Goal: Navigation & Orientation: Find specific page/section

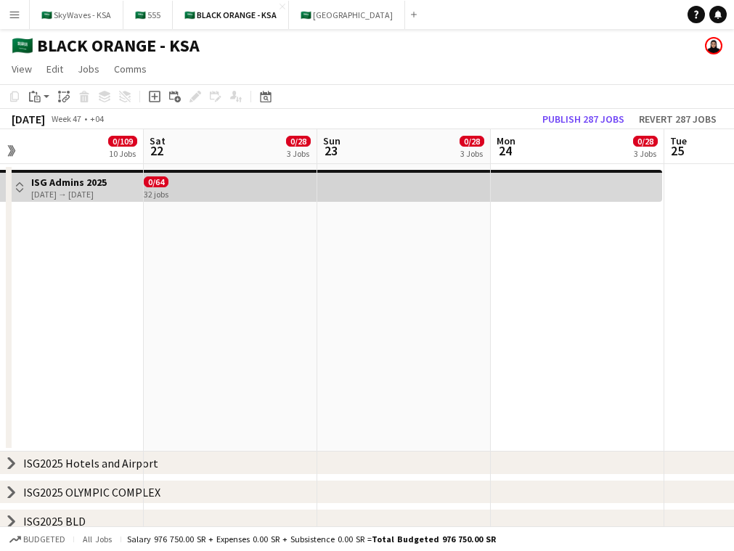
scroll to position [0, 373]
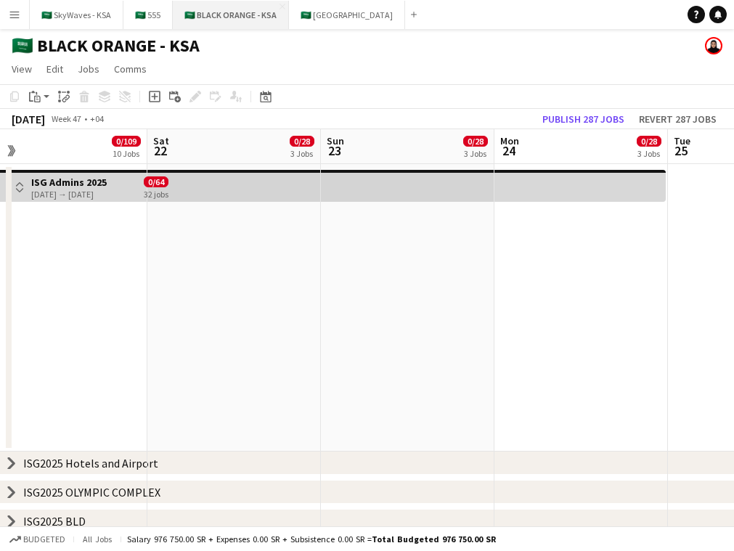
click at [231, 18] on button "🇸🇦 BLACK ORANGE - KSA Close" at bounding box center [231, 15] width 116 height 28
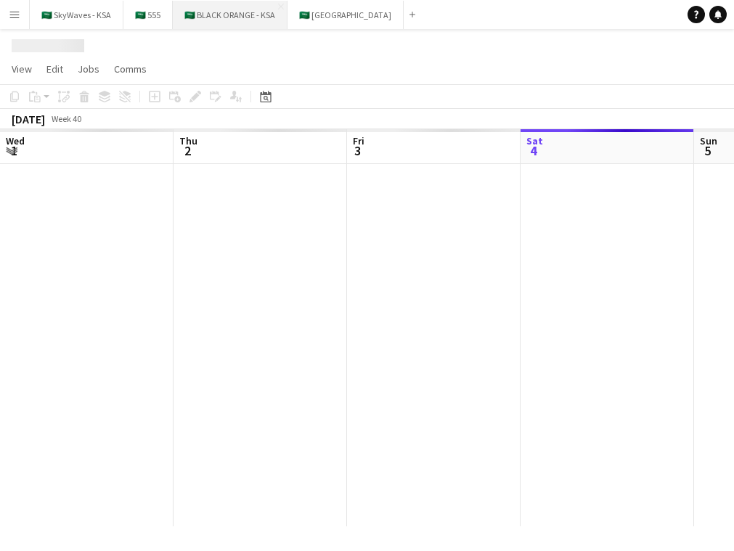
scroll to position [0, 347]
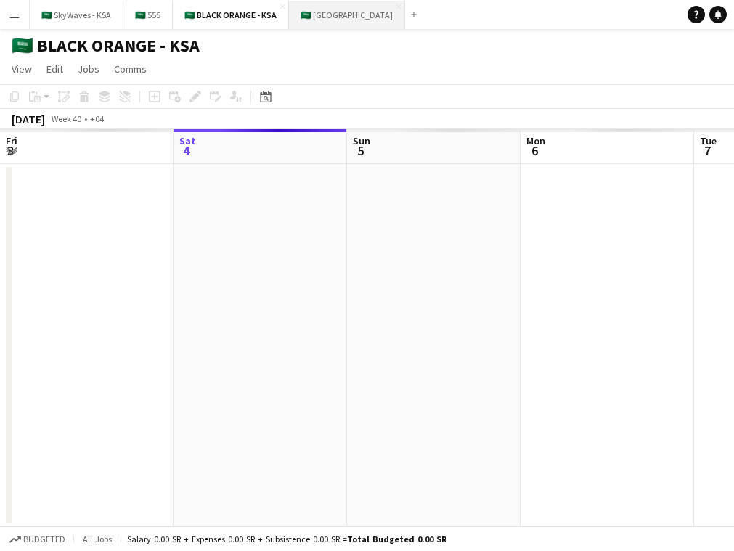
click at [322, 17] on button "🇸🇦 [GEOGRAPHIC_DATA] Close" at bounding box center [347, 15] width 116 height 28
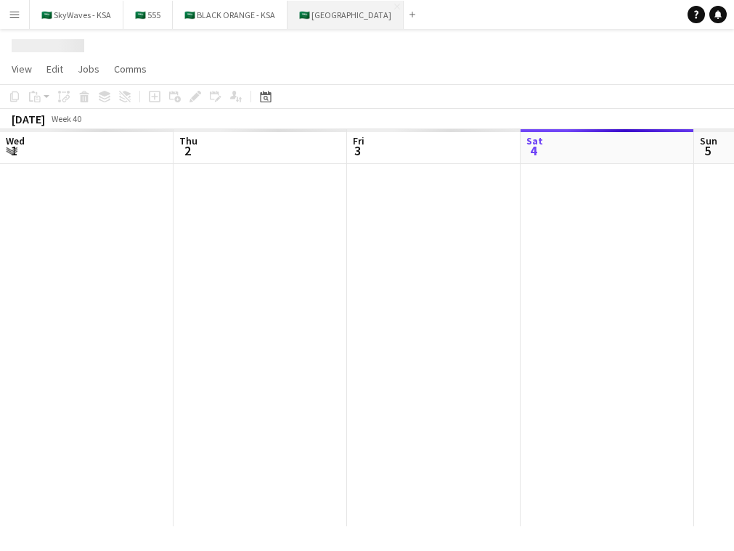
scroll to position [0, 347]
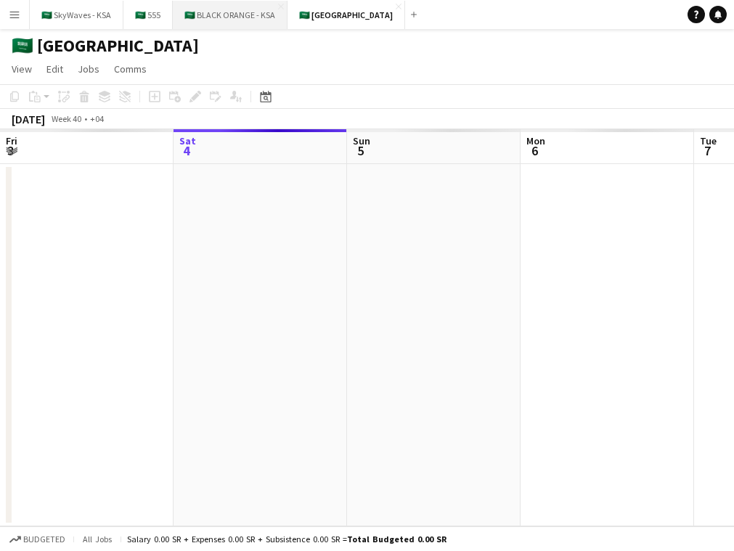
click at [233, 16] on button "🇸🇦 BLACK ORANGE - KSA Close" at bounding box center [230, 15] width 115 height 28
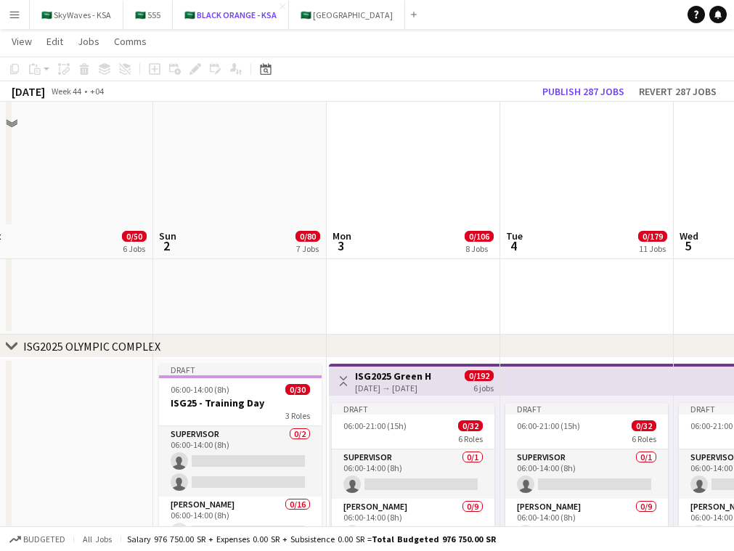
scroll to position [597, 0]
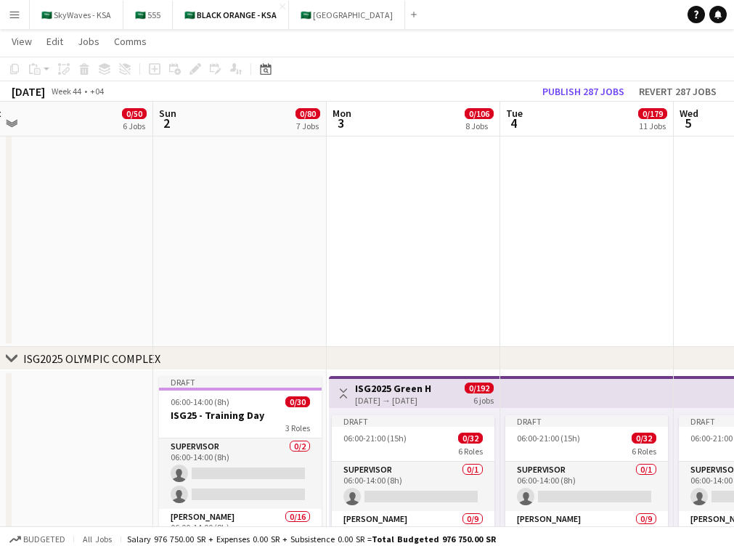
click at [11, 358] on icon "chevron-right" at bounding box center [12, 359] width 12 height 12
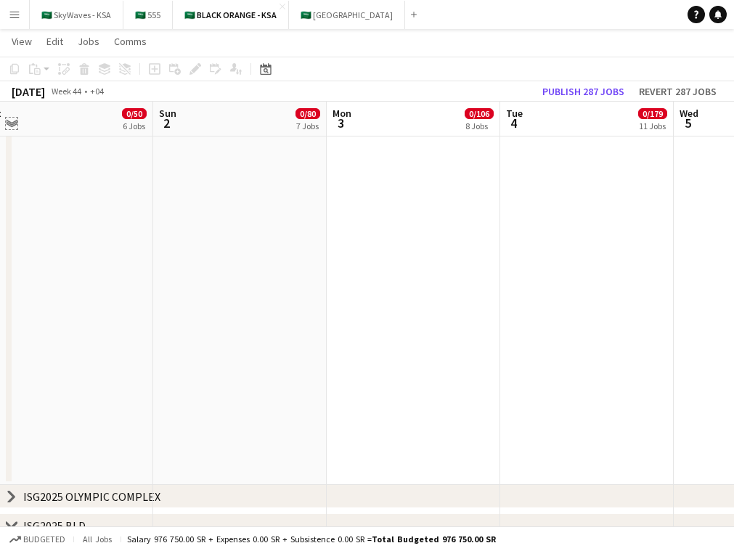
click at [10, 118] on app-icon "Expand/collapse" at bounding box center [12, 122] width 12 height 14
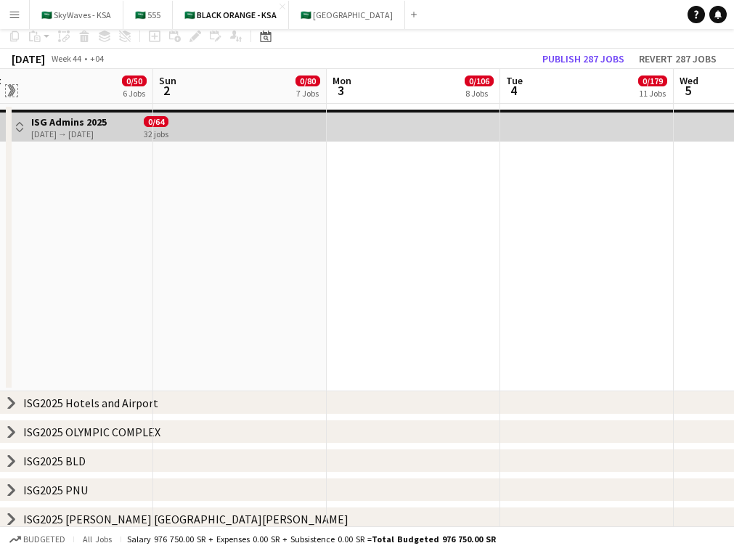
scroll to position [0, 0]
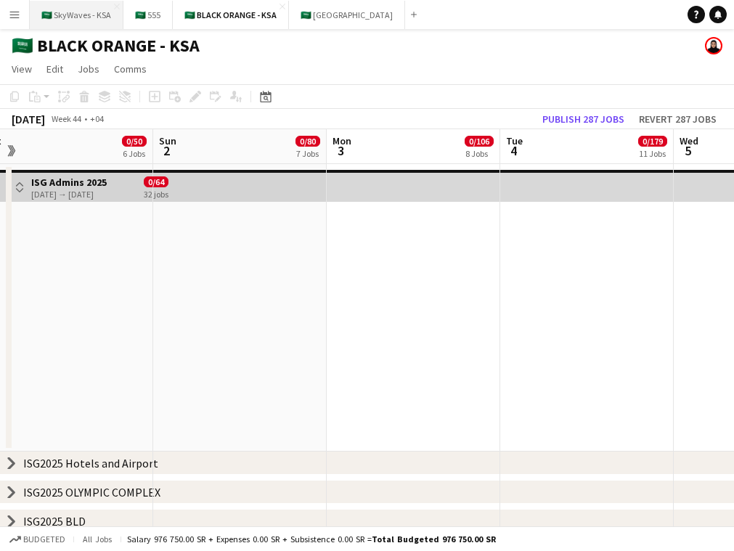
click at [75, 20] on button "🇸🇦 SkyWaves - KSA Close" at bounding box center [77, 15] width 94 height 28
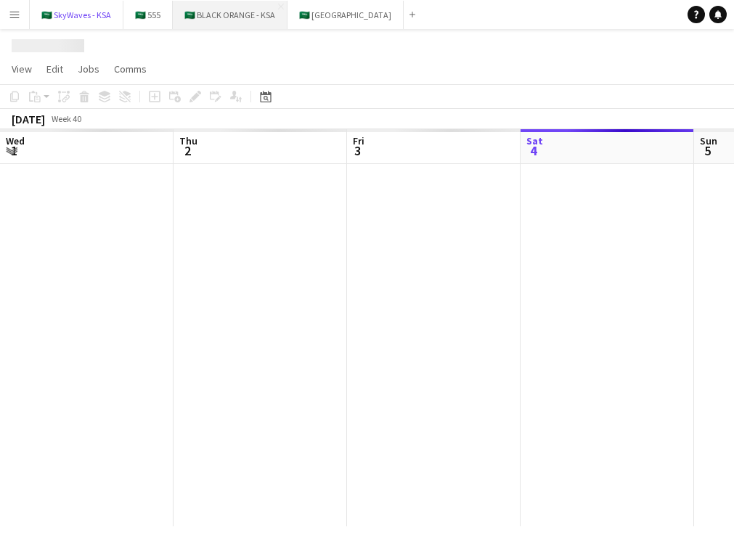
scroll to position [0, 347]
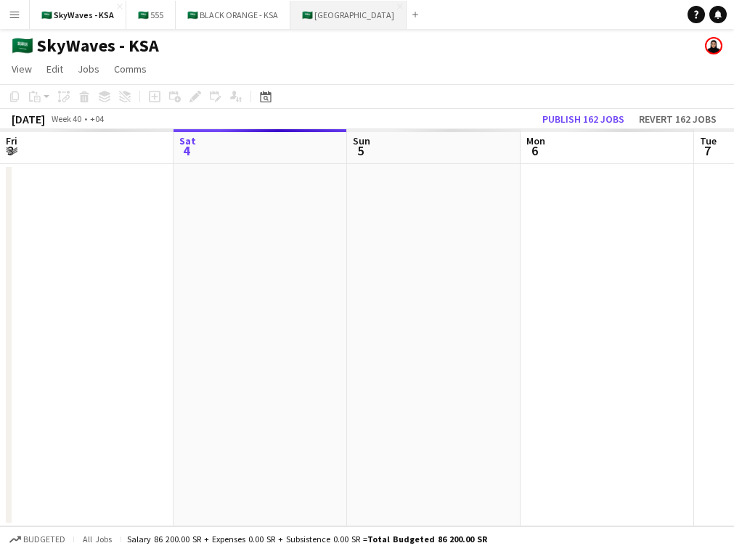
click at [328, 16] on button "🇸🇦 [GEOGRAPHIC_DATA] Close" at bounding box center [348, 15] width 116 height 28
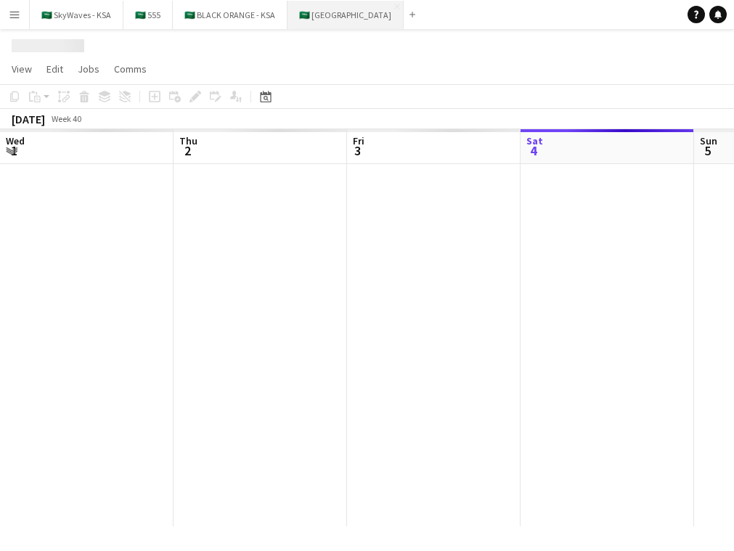
scroll to position [0, 347]
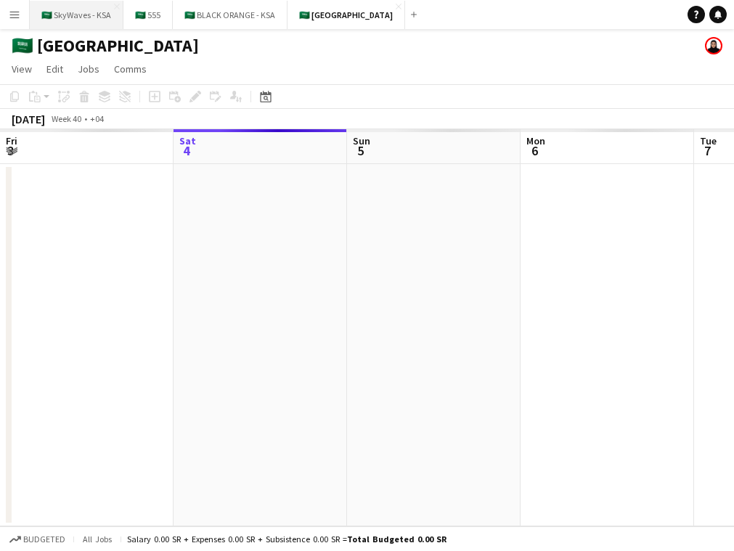
click at [76, 14] on button "🇸🇦 SkyWaves - KSA Close" at bounding box center [77, 15] width 94 height 28
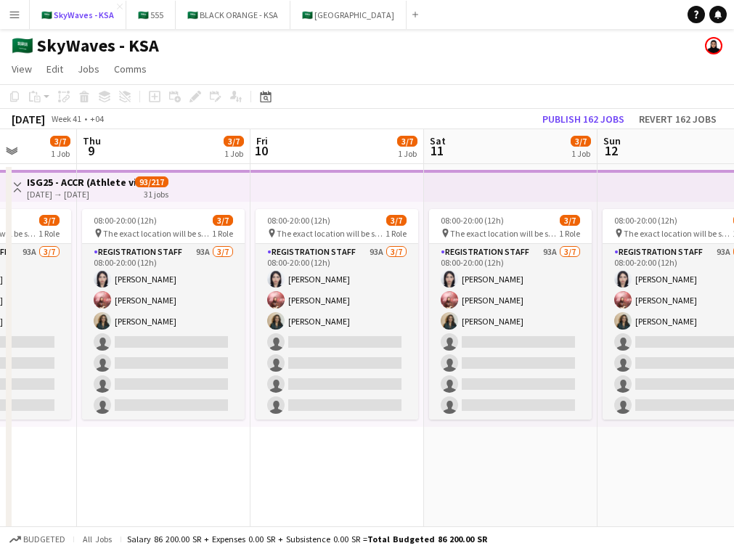
scroll to position [0, 685]
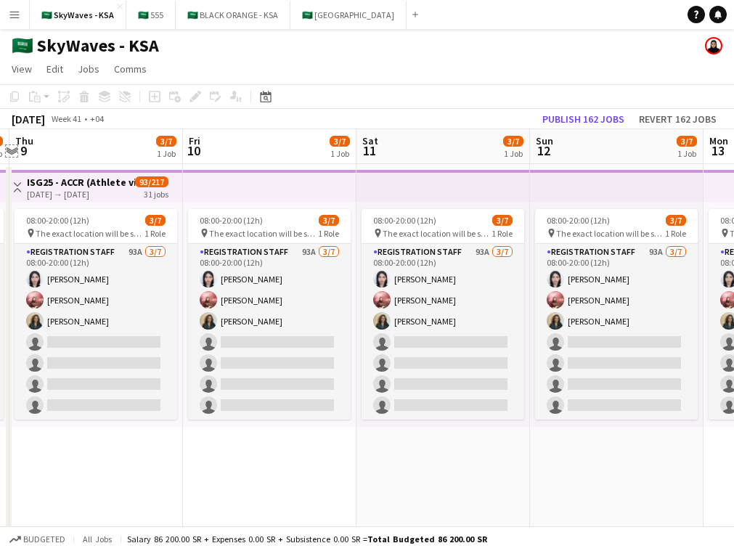
click at [14, 147] on app-icon "Expand/collapse" at bounding box center [12, 150] width 12 height 14
click at [14, 147] on app-icon "Expand/collapse" at bounding box center [11, 151] width 14 height 12
click at [17, 10] on app-icon "Menu" at bounding box center [15, 15] width 12 height 12
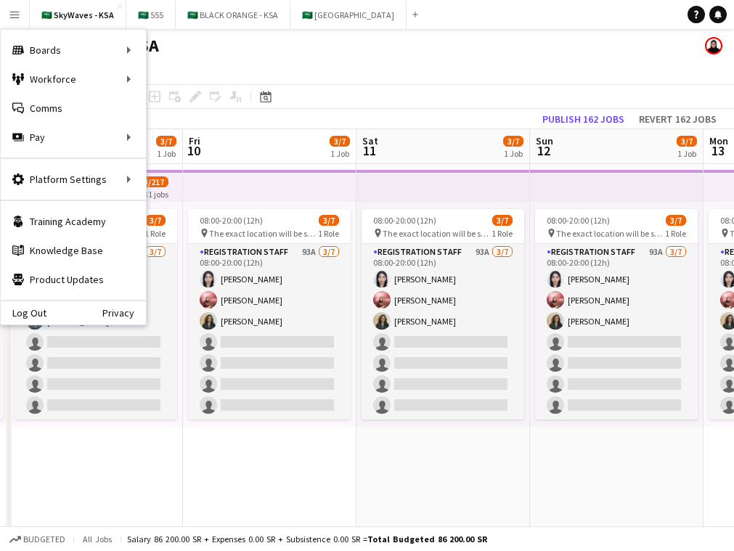
click at [367, 73] on app-page-menu "View Day view expanded Day view collapsed Month view Date picker Jump to [DATE]…" at bounding box center [367, 71] width 734 height 28
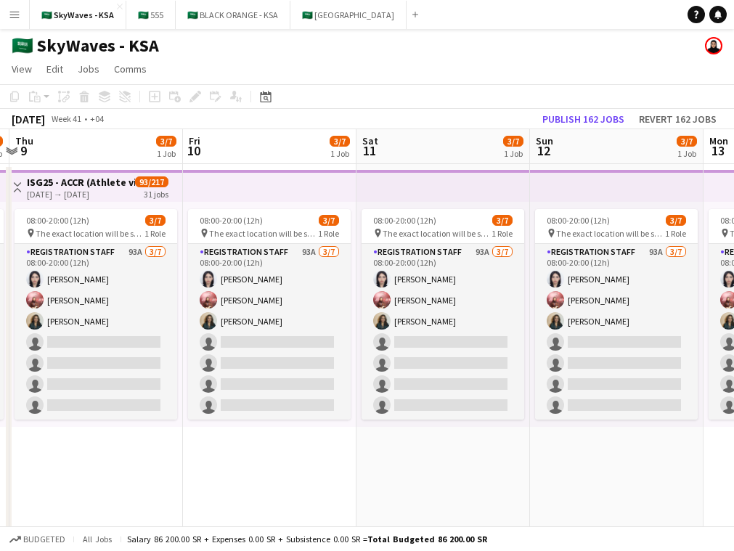
click at [20, 16] on app-icon "Menu" at bounding box center [15, 15] width 12 height 12
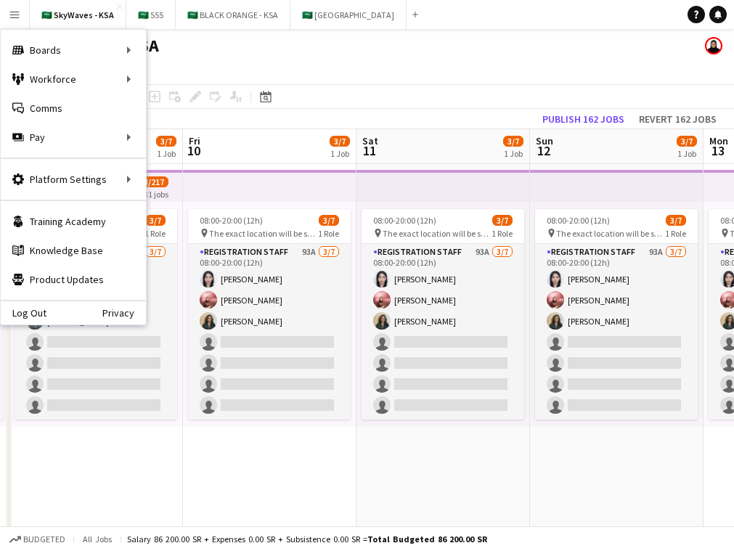
click at [337, 74] on app-page-menu "View Day view expanded Day view collapsed Month view Date picker Jump to [DATE]…" at bounding box center [367, 71] width 734 height 28
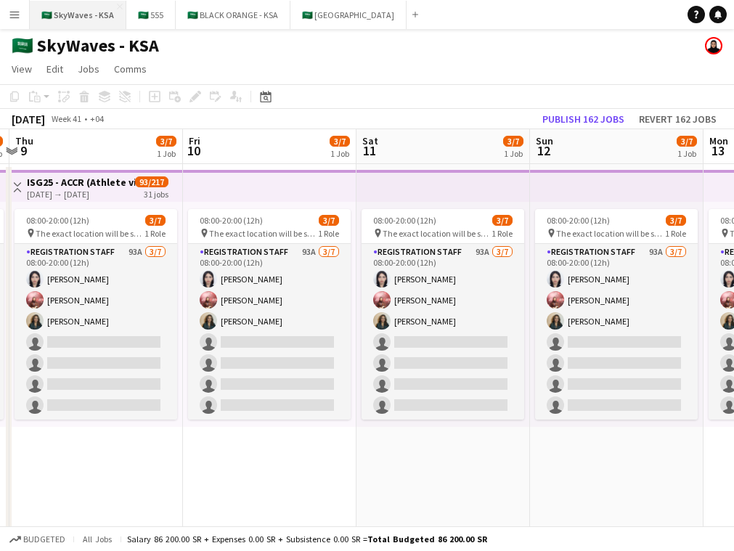
click at [57, 20] on button "🇸🇦 SkyWaves - KSA Close" at bounding box center [78, 15] width 97 height 28
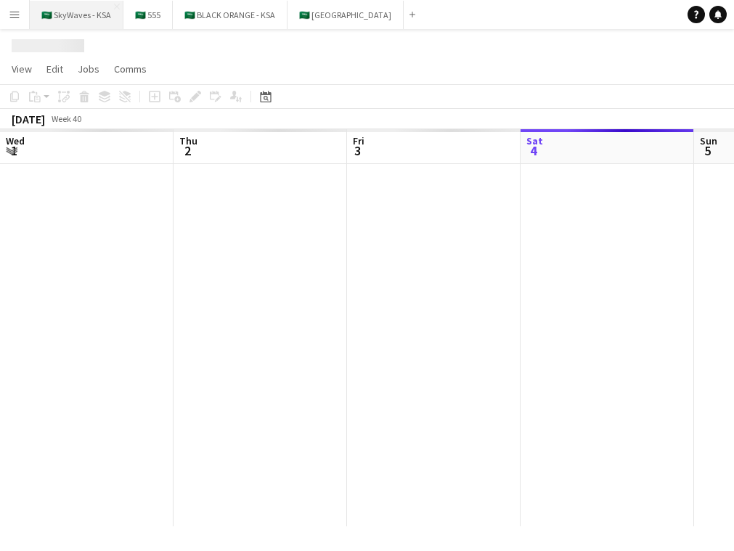
scroll to position [0, 347]
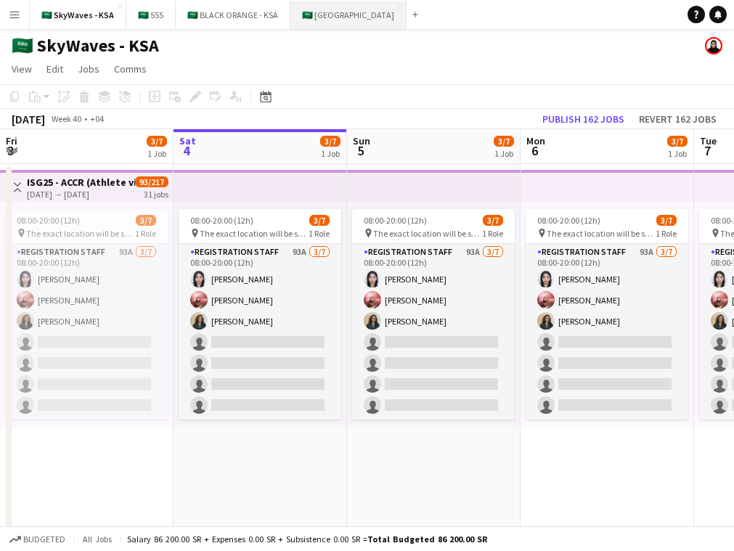
click at [322, 17] on button "🇸🇦 [GEOGRAPHIC_DATA] Close" at bounding box center [348, 15] width 116 height 28
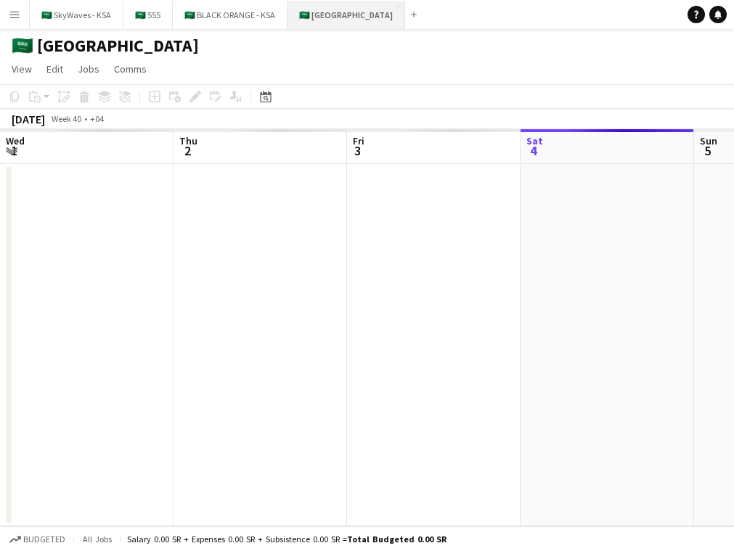
scroll to position [0, 347]
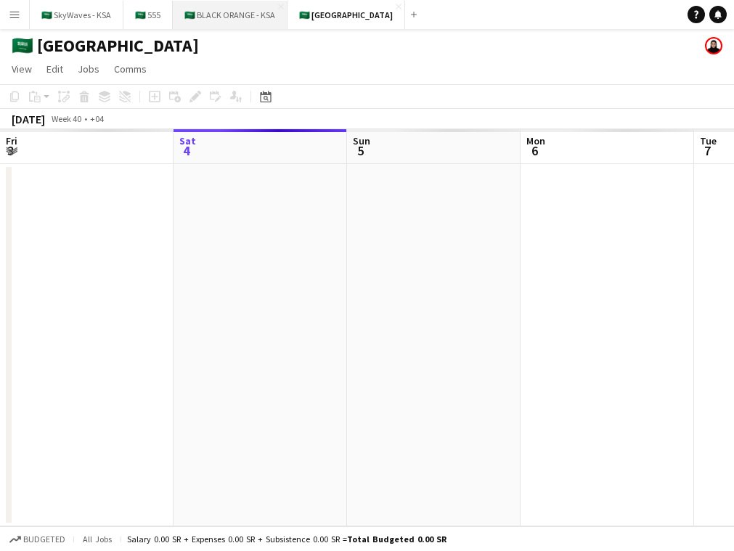
click at [210, 4] on button "🇸🇦 BLACK ORANGE - KSA Close" at bounding box center [230, 15] width 115 height 28
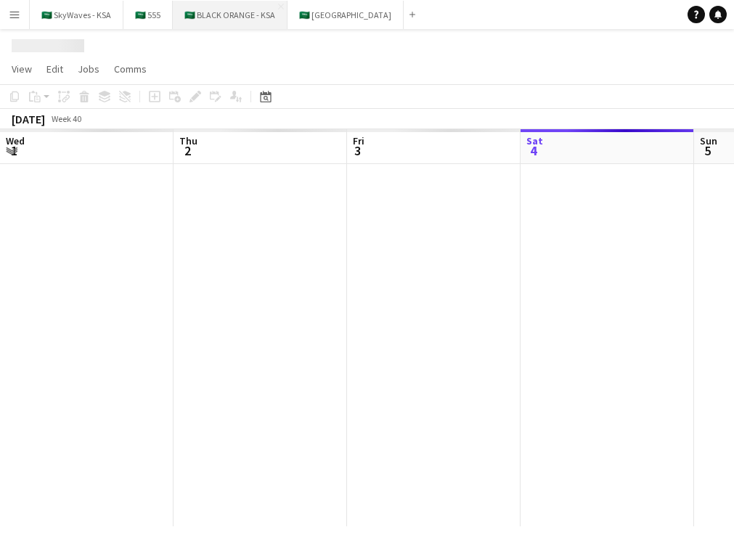
scroll to position [0, 347]
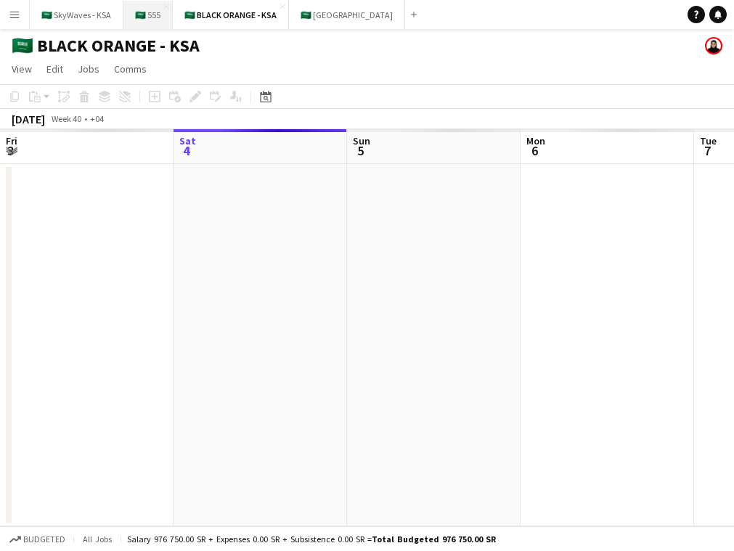
click at [142, 15] on button "🇸🇦 555 Close" at bounding box center [147, 15] width 49 height 28
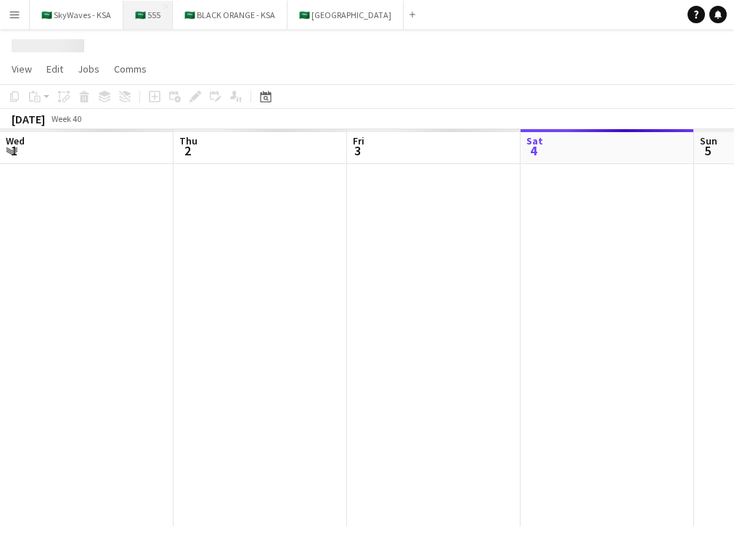
scroll to position [0, 347]
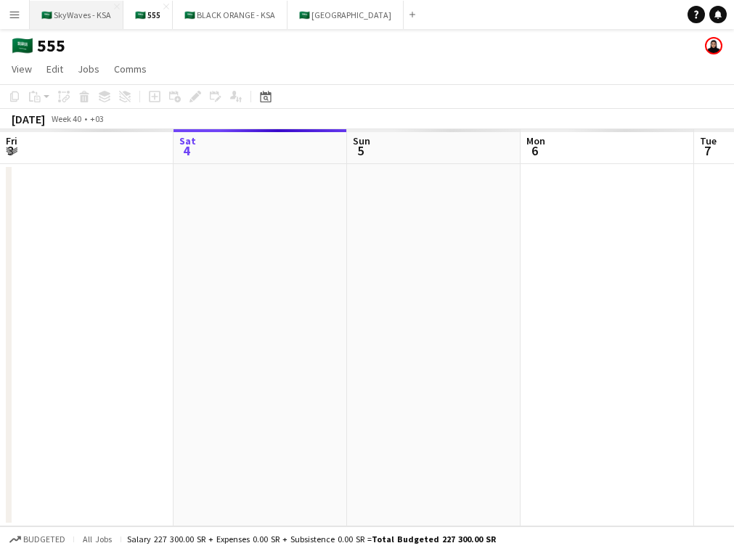
click at [67, 14] on button "🇸🇦 SkyWaves - KSA Close" at bounding box center [77, 15] width 94 height 28
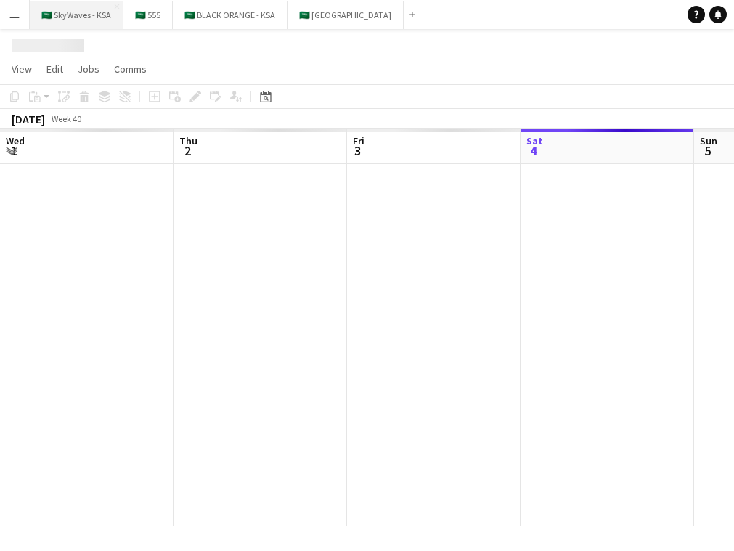
scroll to position [0, 347]
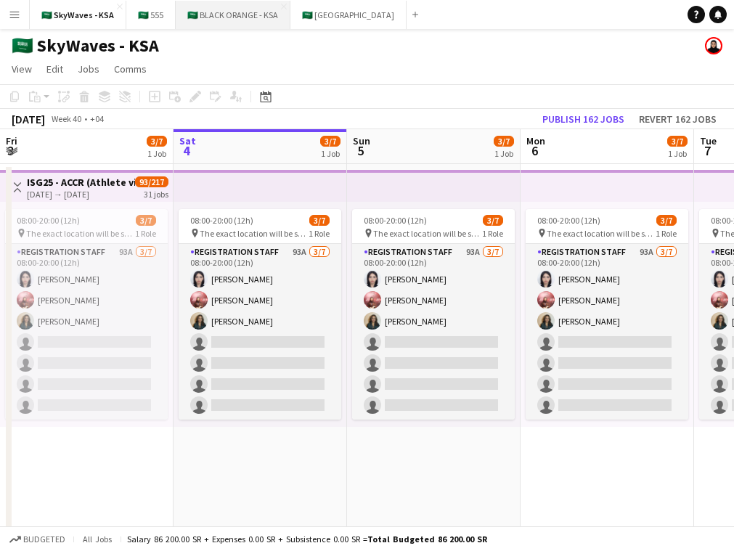
click at [224, 9] on button "🇸🇦 BLACK ORANGE - KSA Close" at bounding box center [233, 15] width 115 height 28
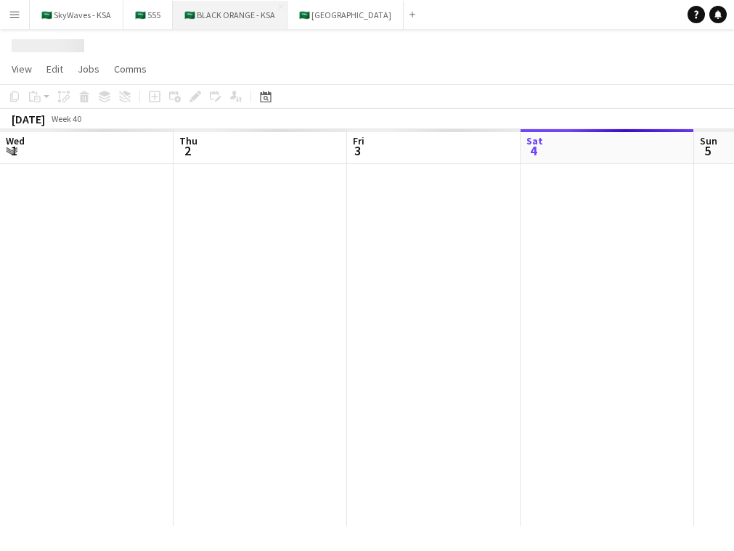
scroll to position [0, 347]
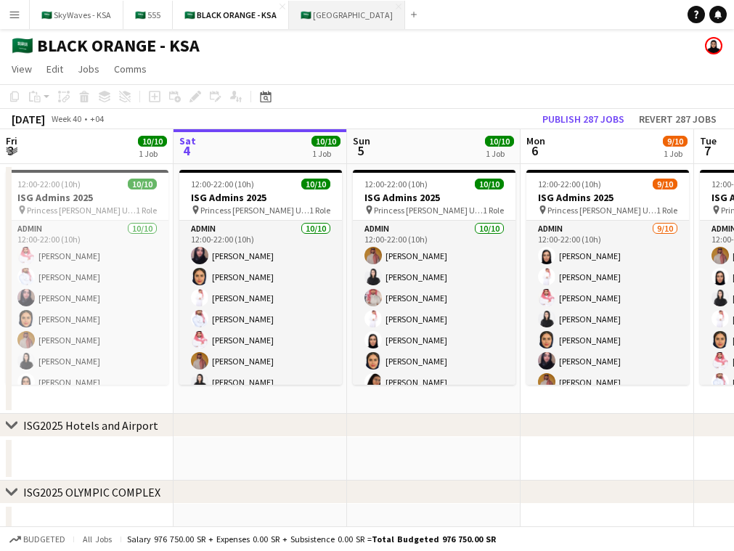
click at [320, 17] on button "🇸🇦 [GEOGRAPHIC_DATA] Close" at bounding box center [347, 15] width 116 height 28
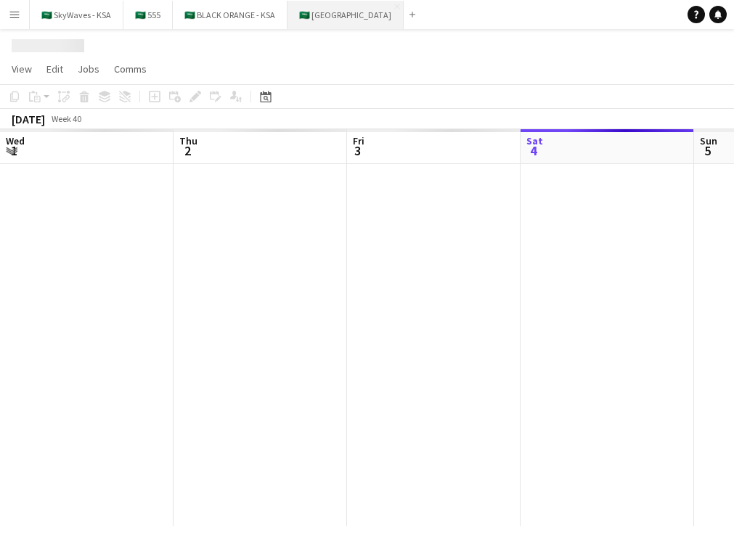
scroll to position [0, 347]
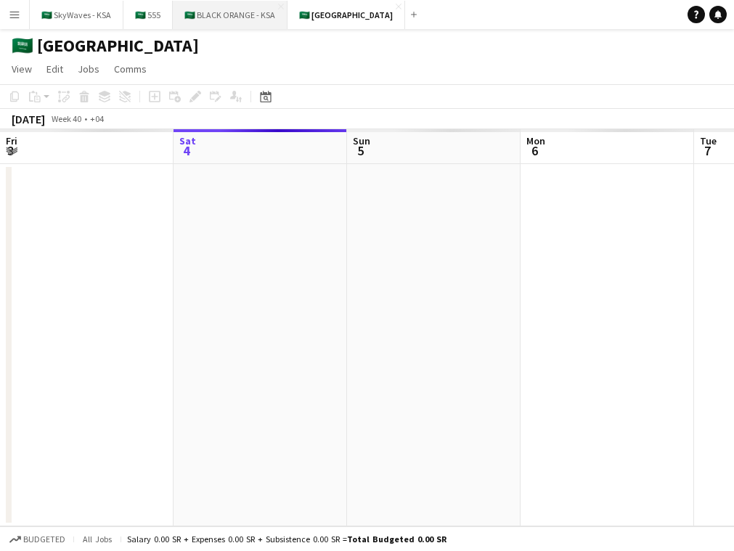
click at [190, 25] on button "🇸🇦 BLACK ORANGE - KSA Close" at bounding box center [230, 15] width 115 height 28
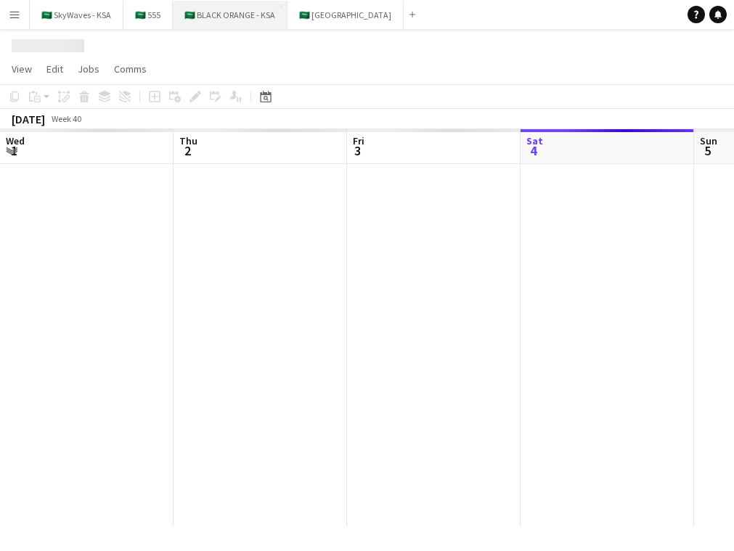
scroll to position [0, 347]
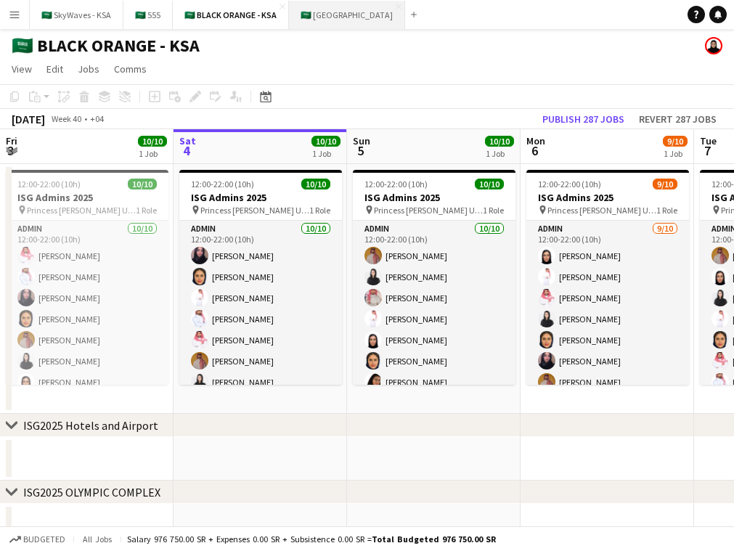
click at [318, 17] on button "🇸🇦 [GEOGRAPHIC_DATA] Close" at bounding box center [347, 15] width 116 height 28
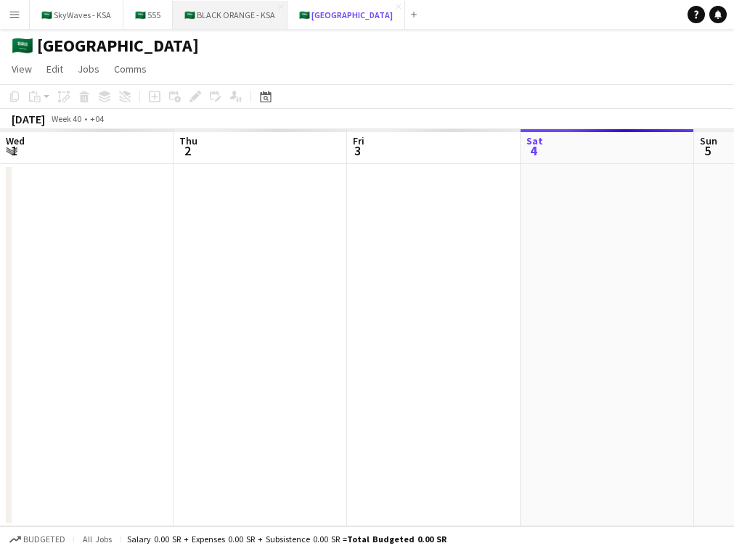
scroll to position [0, 347]
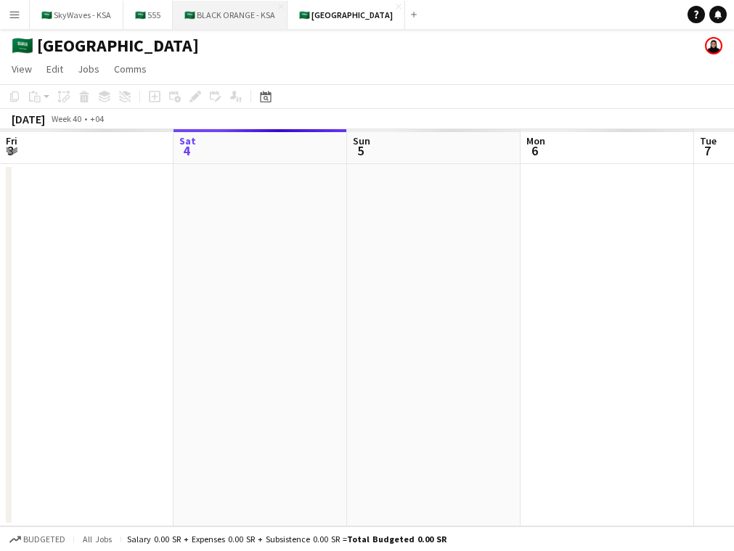
click at [221, 17] on button "🇸🇦 BLACK ORANGE - KSA Close" at bounding box center [230, 15] width 115 height 28
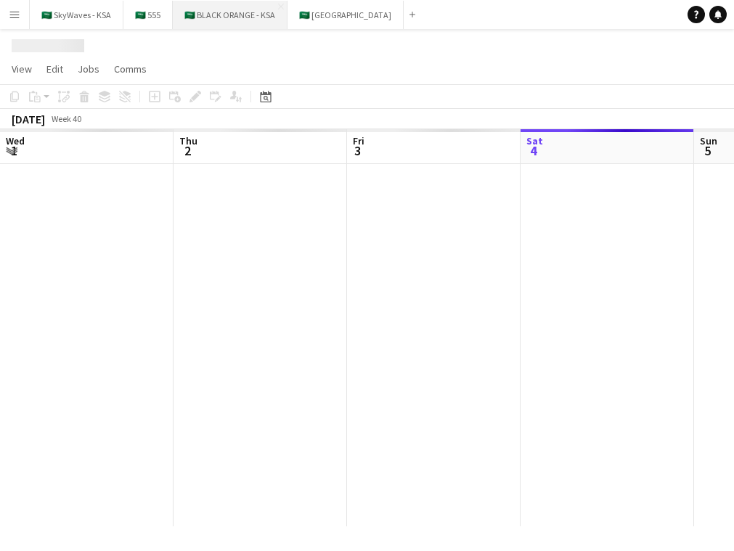
scroll to position [0, 347]
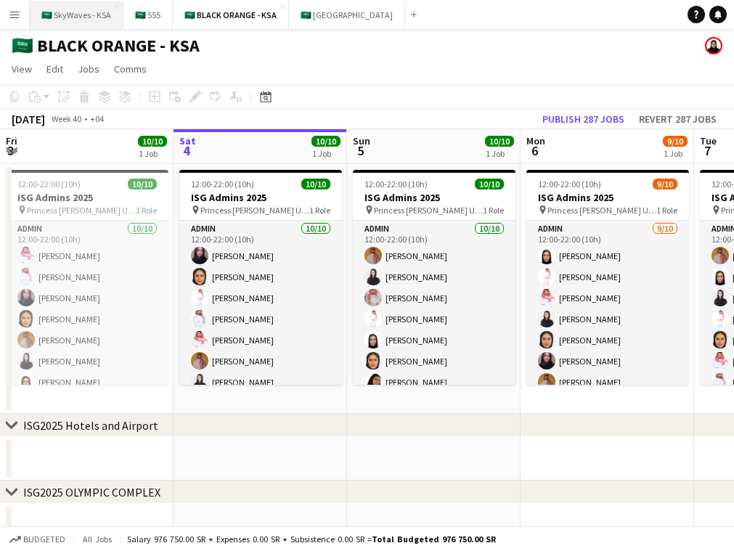
click at [60, 8] on button "🇸🇦 SkyWaves - KSA Close" at bounding box center [77, 15] width 94 height 28
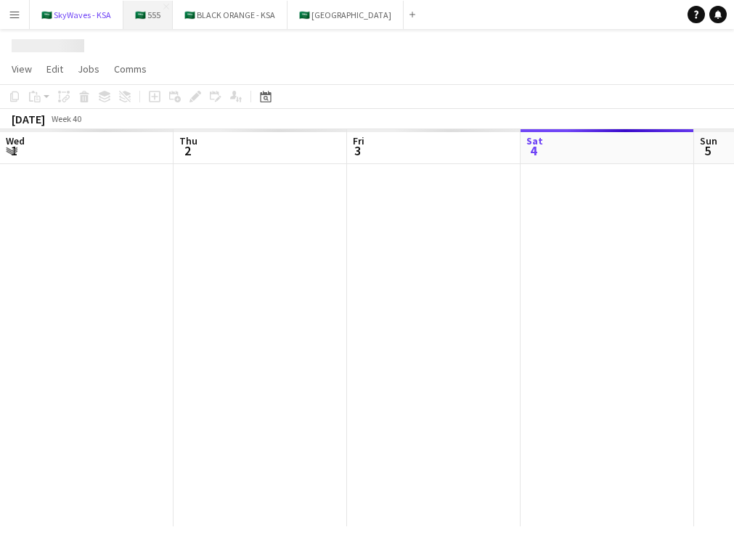
scroll to position [0, 347]
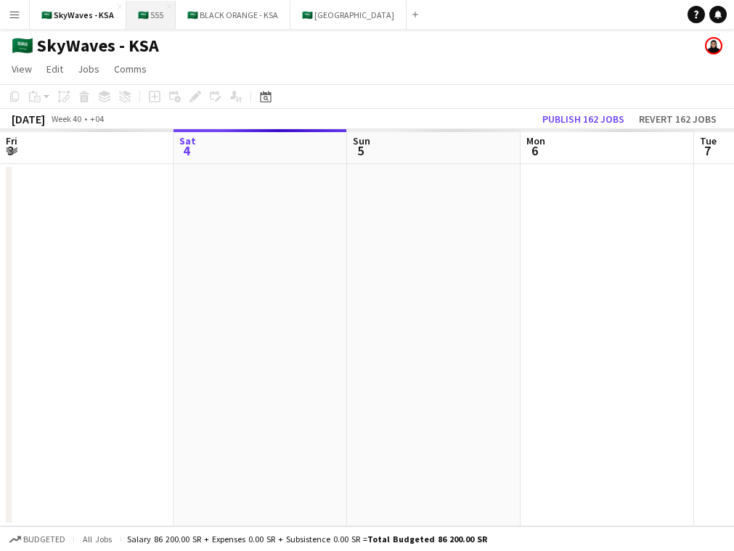
click at [144, 11] on button "🇸🇦 555 Close" at bounding box center [150, 15] width 49 height 28
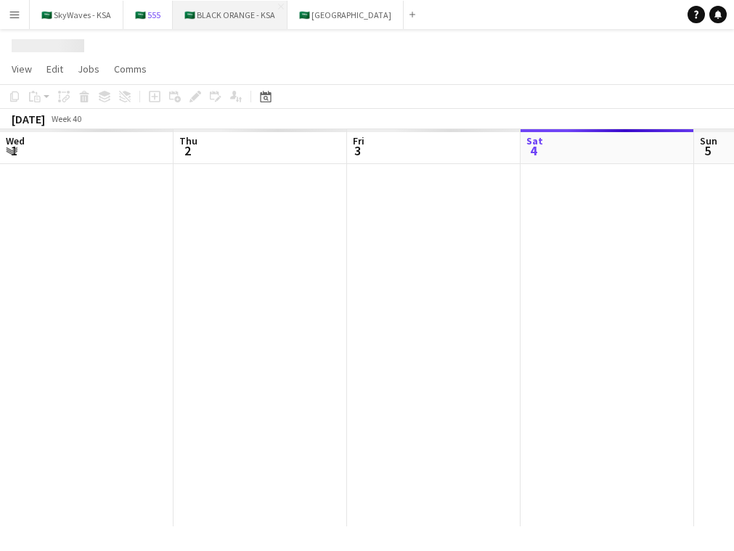
scroll to position [0, 347]
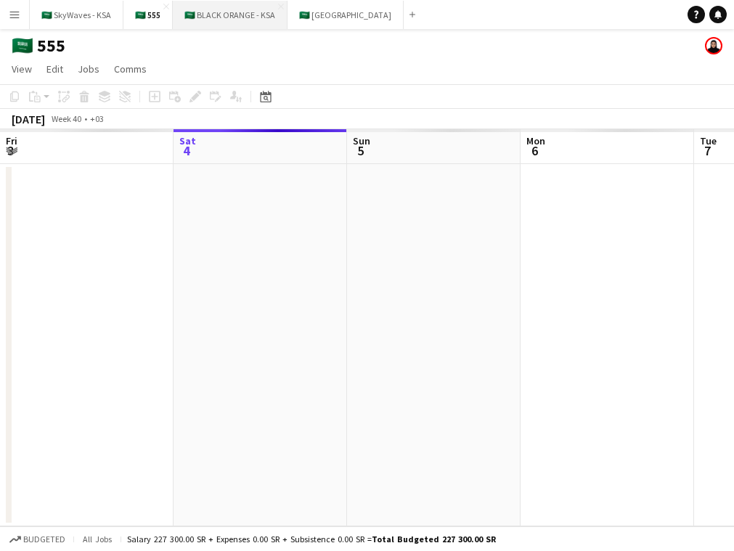
click at [217, 14] on button "🇸🇦 BLACK ORANGE - KSA Close" at bounding box center [230, 15] width 115 height 28
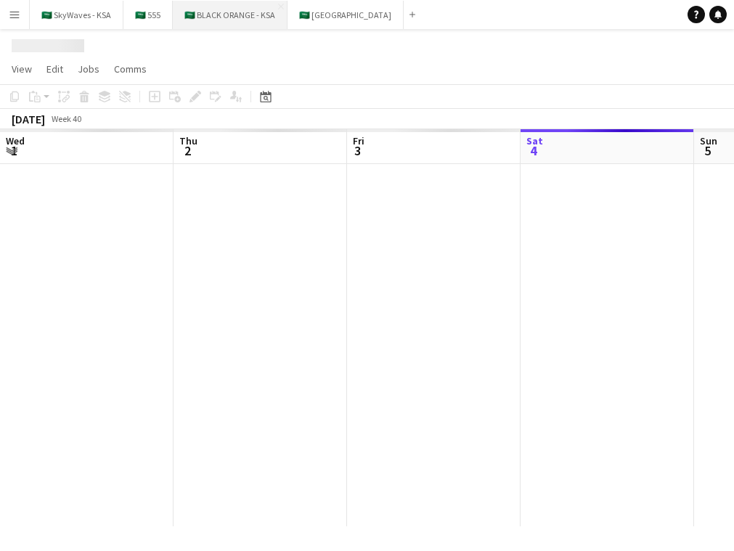
scroll to position [0, 347]
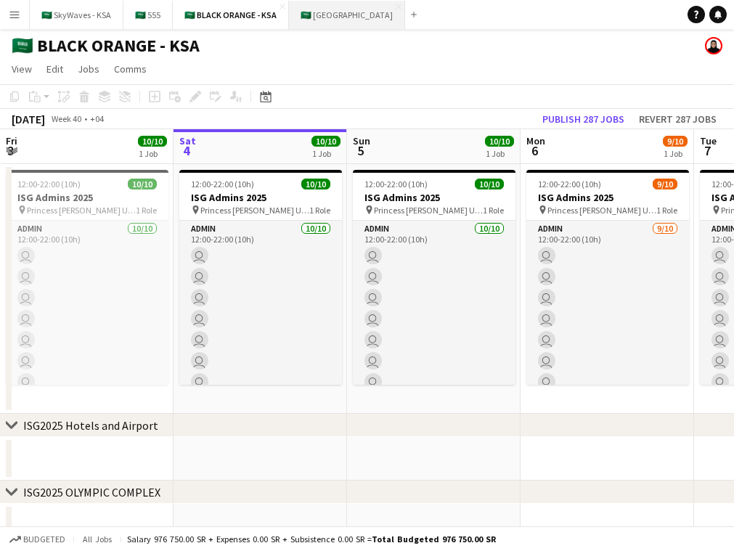
click at [302, 9] on button "🇸🇦 [GEOGRAPHIC_DATA] Close" at bounding box center [347, 15] width 116 height 28
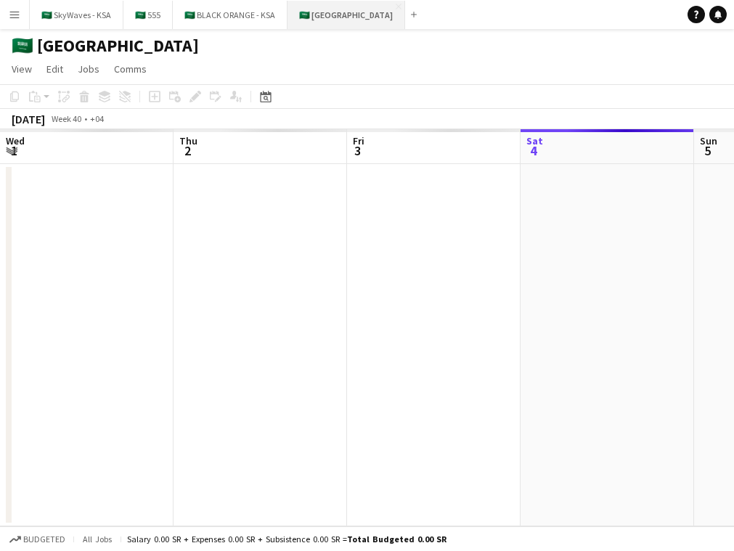
scroll to position [0, 347]
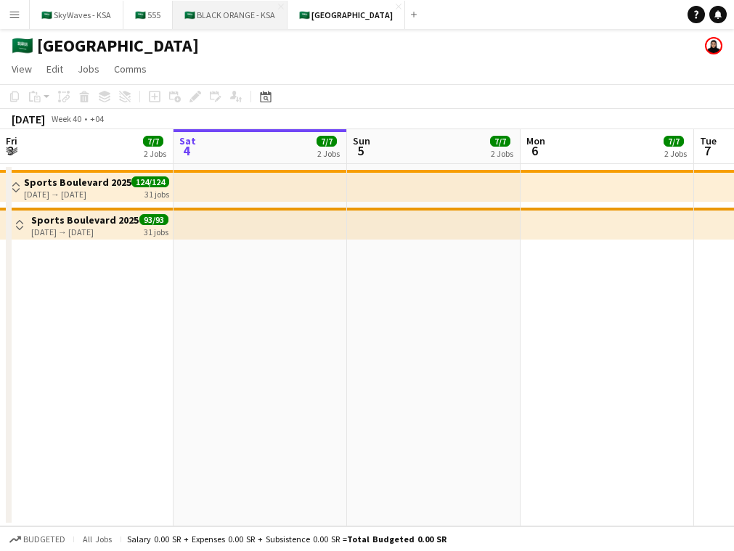
click at [219, 15] on button "🇸🇦 BLACK ORANGE - KSA Close" at bounding box center [230, 15] width 115 height 28
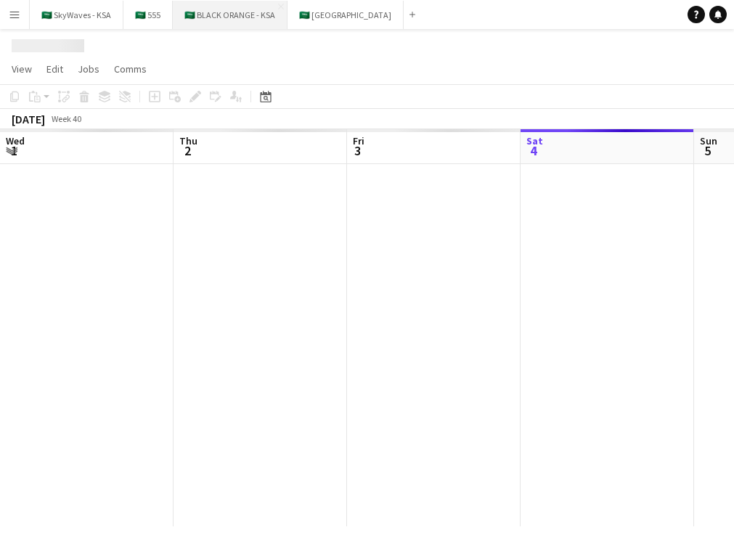
scroll to position [0, 347]
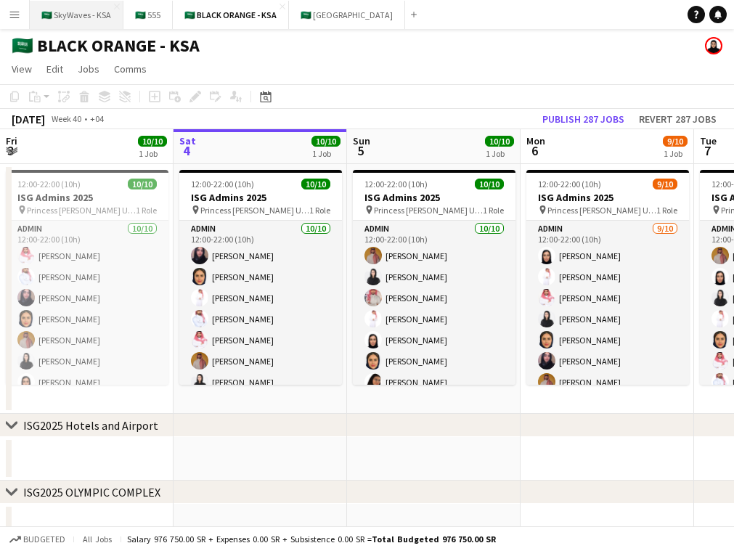
click at [75, 13] on button "🇸🇦 SkyWaves - KSA Close" at bounding box center [77, 15] width 94 height 28
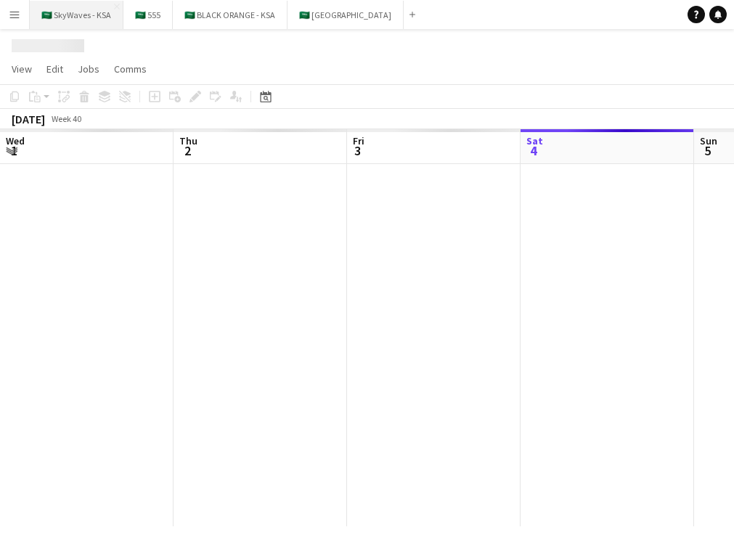
scroll to position [0, 347]
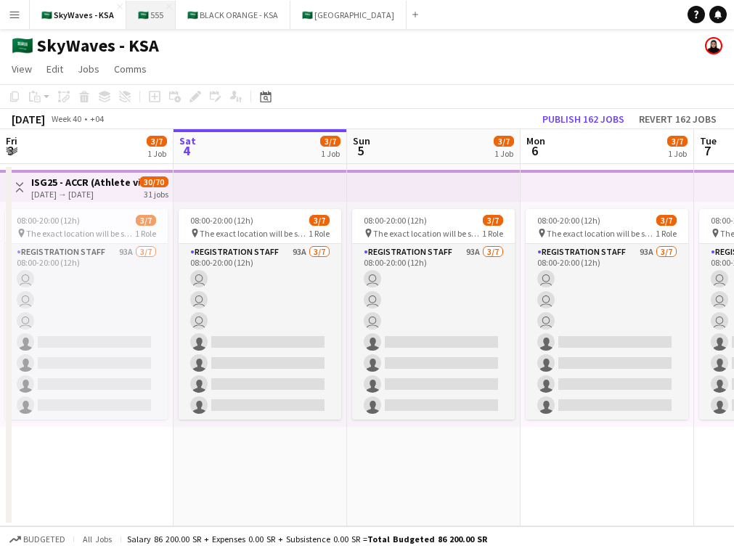
click at [139, 13] on button "🇸🇦 555 Close" at bounding box center [150, 15] width 49 height 28
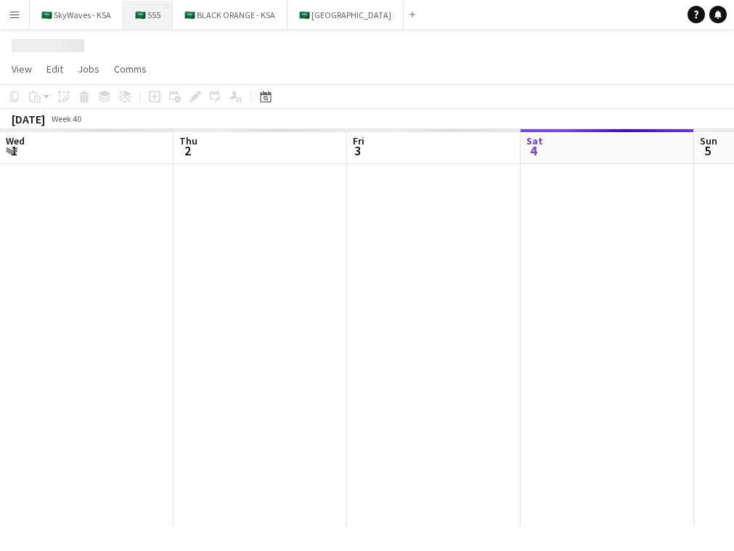
scroll to position [0, 347]
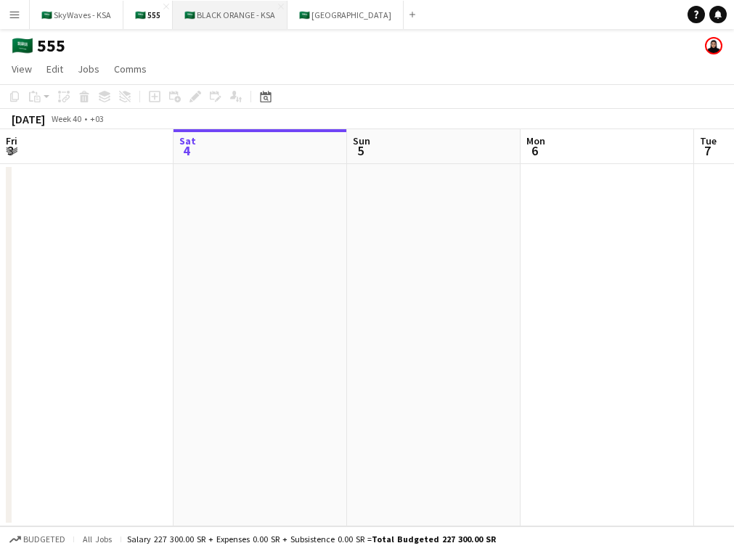
click at [216, 18] on button "🇸🇦 BLACK ORANGE - KSA Close" at bounding box center [230, 15] width 115 height 28
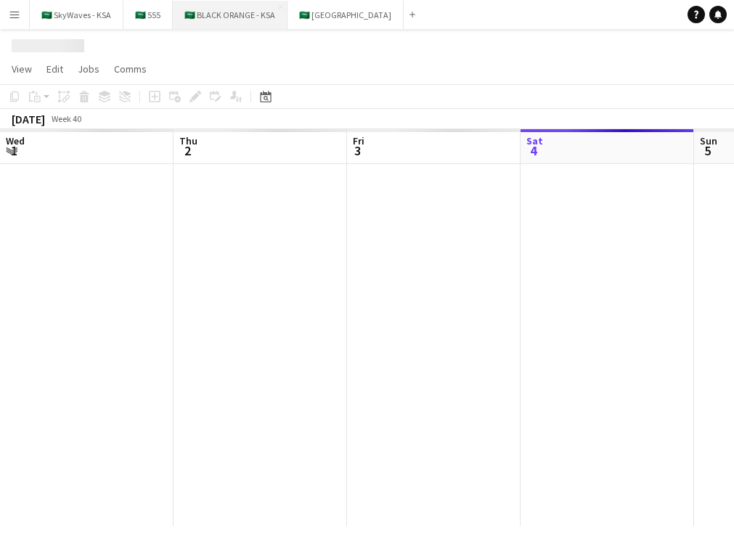
scroll to position [0, 347]
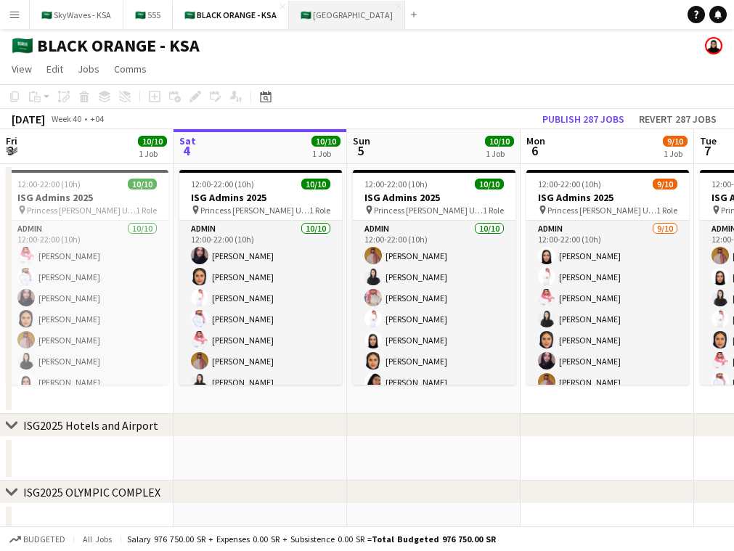
click at [307, 17] on button "🇸🇦 [GEOGRAPHIC_DATA] Close" at bounding box center [347, 15] width 116 height 28
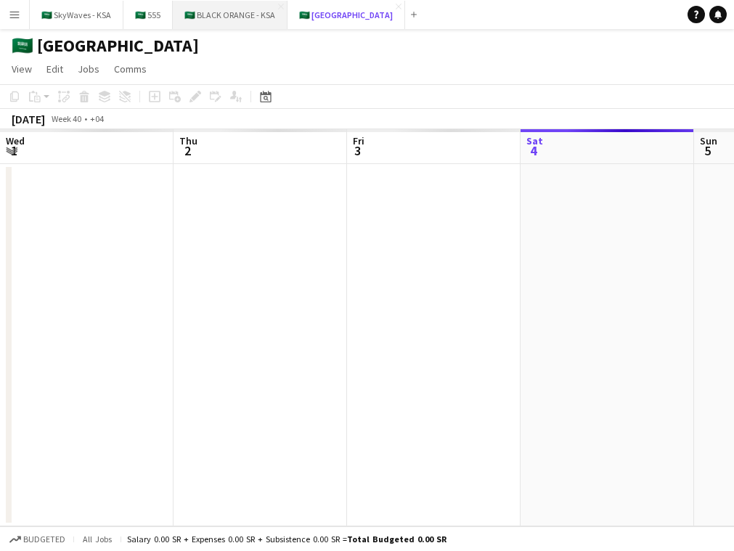
scroll to position [0, 347]
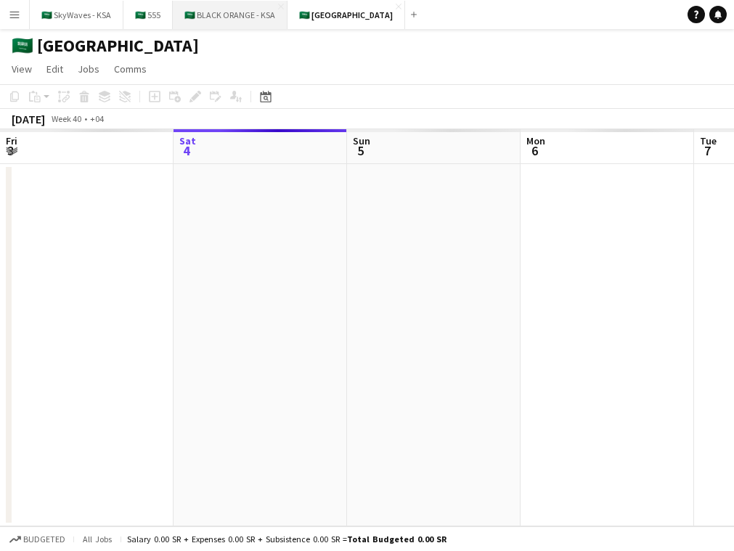
click at [220, 20] on button "🇸🇦 BLACK ORANGE - KSA Close" at bounding box center [230, 15] width 115 height 28
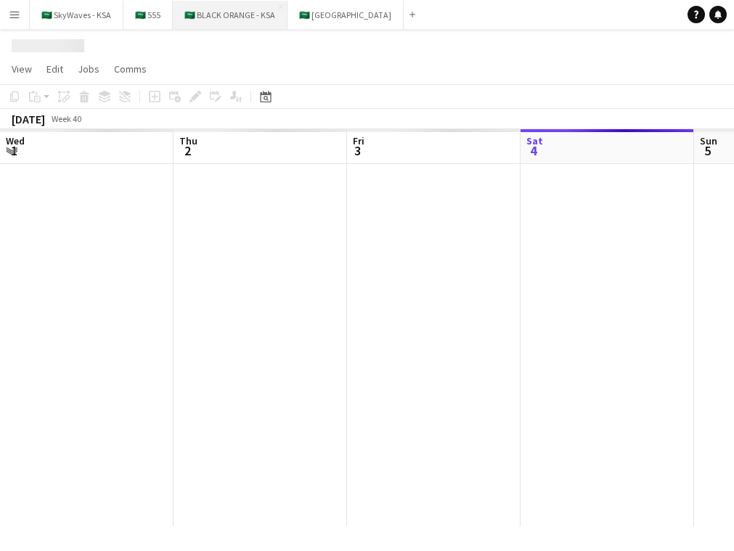
scroll to position [0, 347]
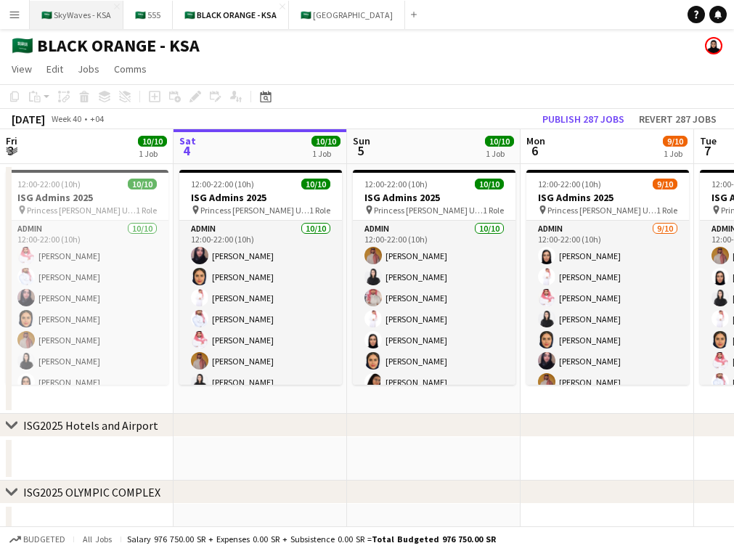
click at [88, 20] on button "🇸🇦 SkyWaves - KSA Close" at bounding box center [77, 15] width 94 height 28
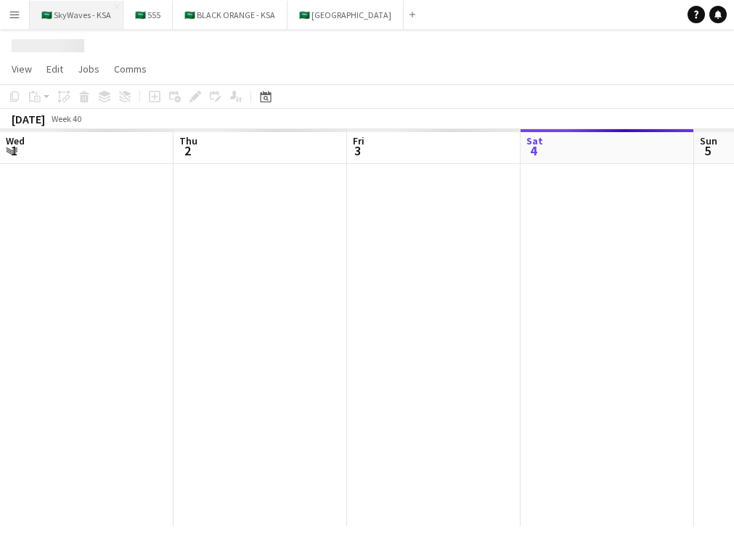
scroll to position [0, 347]
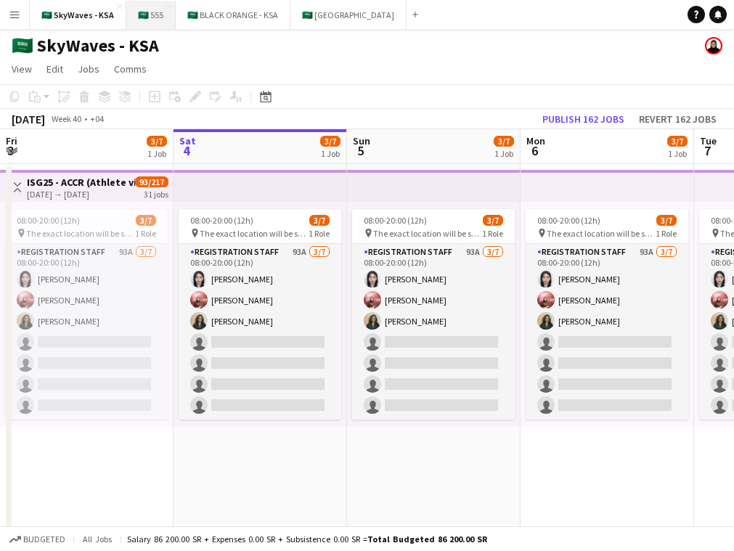
click at [130, 20] on button "🇸🇦 555 Close" at bounding box center [150, 15] width 49 height 28
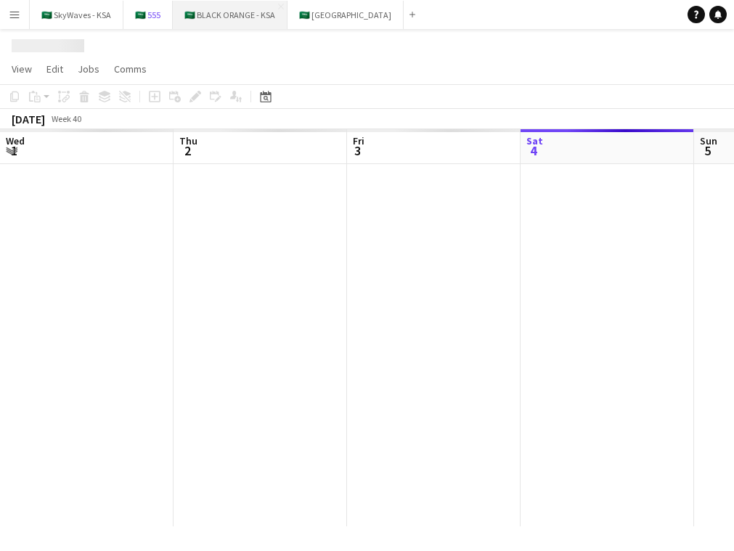
scroll to position [0, 347]
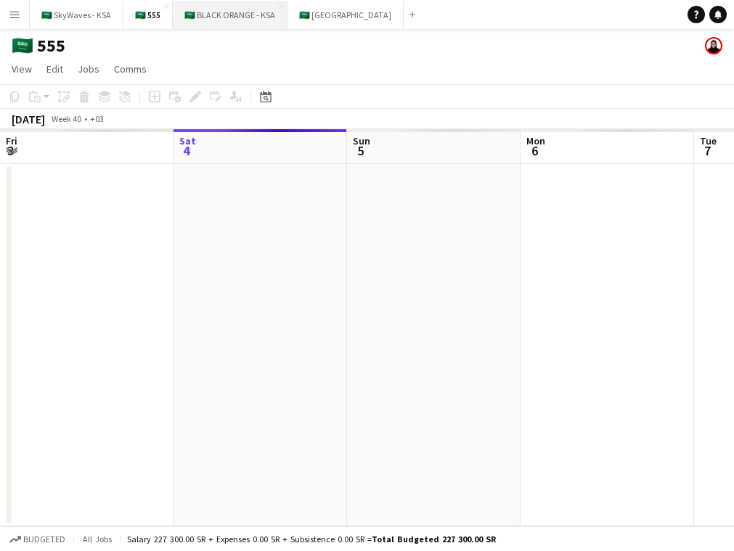
click at [201, 23] on button "🇸🇦 BLACK ORANGE - KSA Close" at bounding box center [230, 15] width 115 height 28
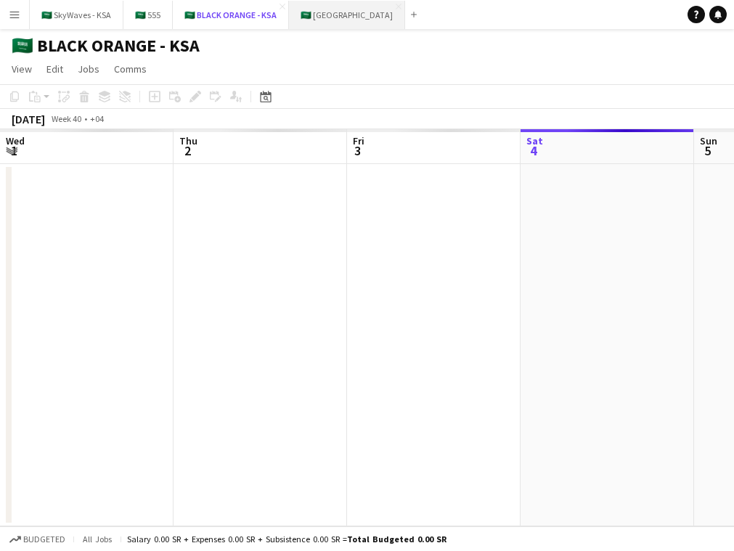
scroll to position [0, 347]
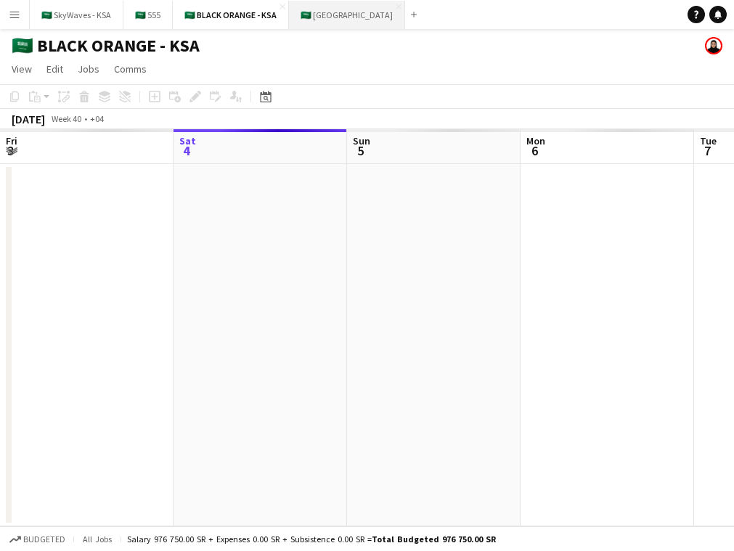
click at [330, 16] on button "🇸🇦 [GEOGRAPHIC_DATA] Close" at bounding box center [347, 15] width 116 height 28
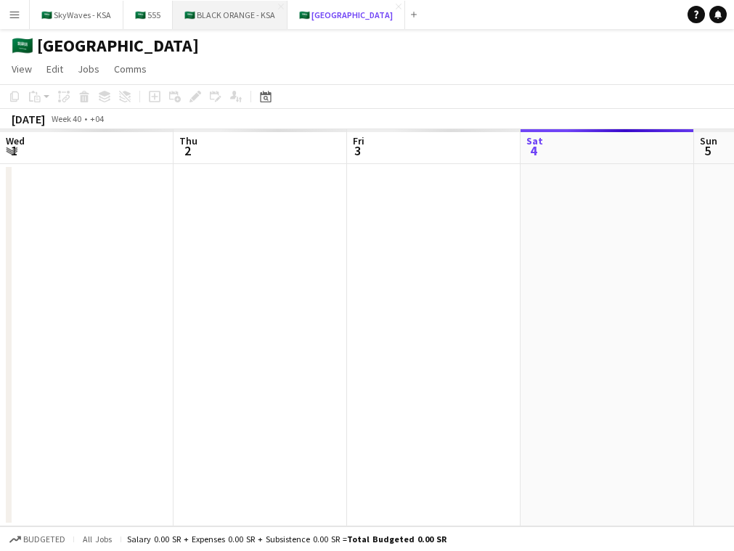
scroll to position [0, 347]
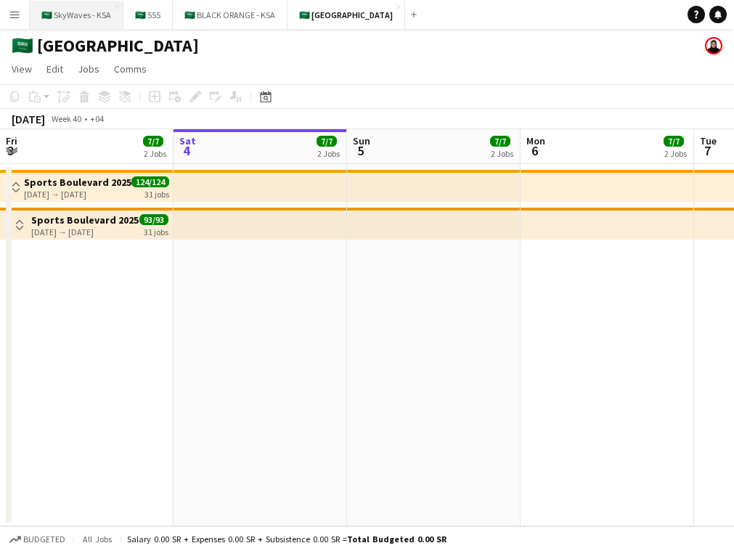
click at [62, 9] on button "🇸🇦 SkyWaves - KSA Close" at bounding box center [77, 15] width 94 height 28
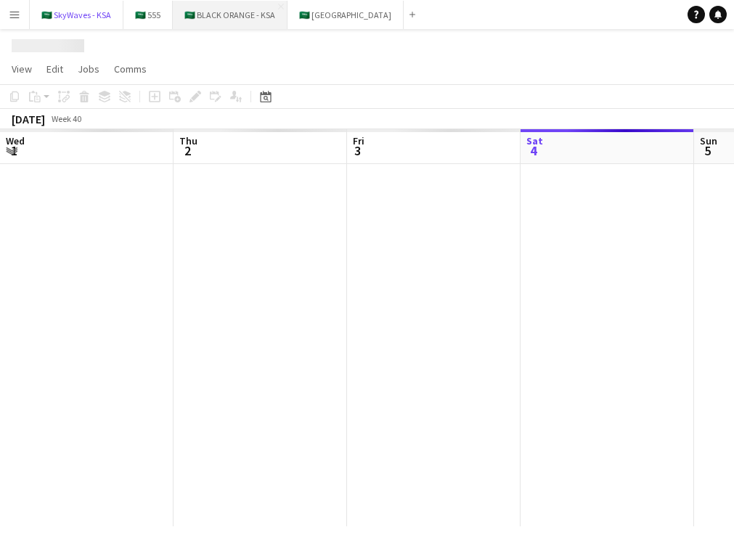
scroll to position [0, 347]
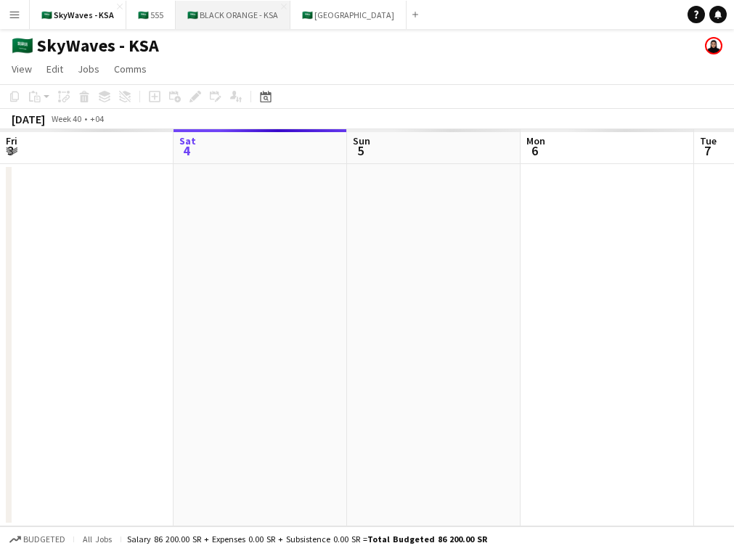
click at [208, 9] on button "🇸🇦 BLACK ORANGE - KSA Close" at bounding box center [233, 15] width 115 height 28
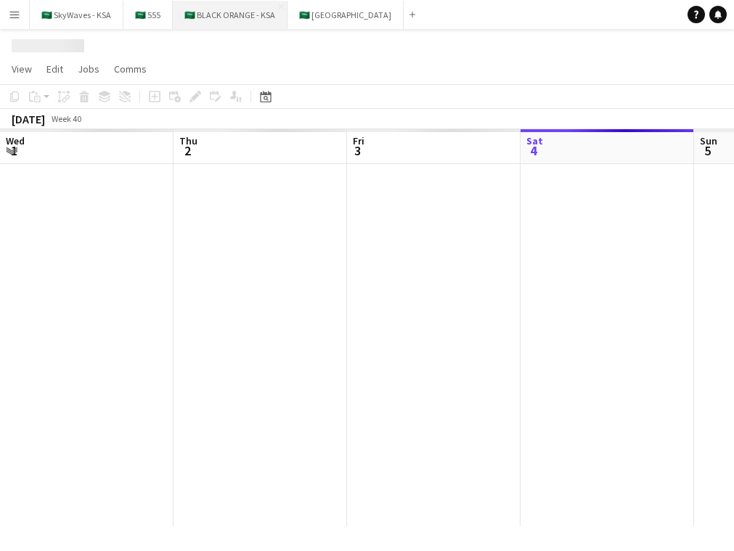
scroll to position [0, 347]
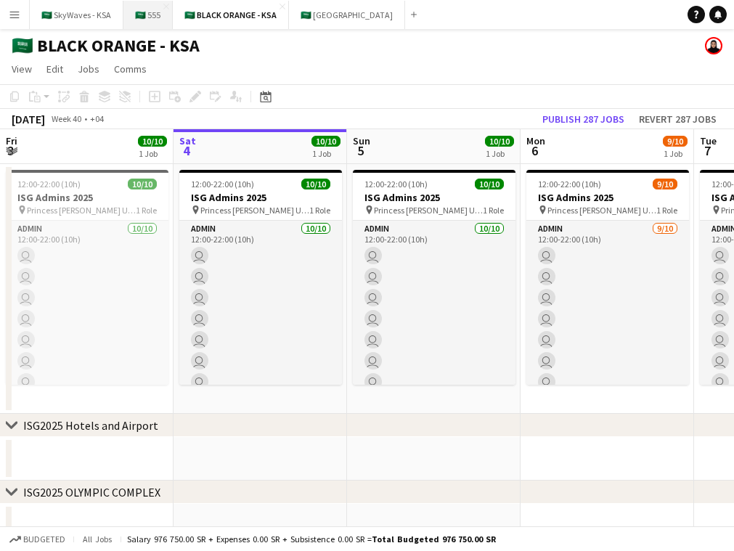
click at [142, 17] on button "🇸🇦 555 Close" at bounding box center [147, 15] width 49 height 28
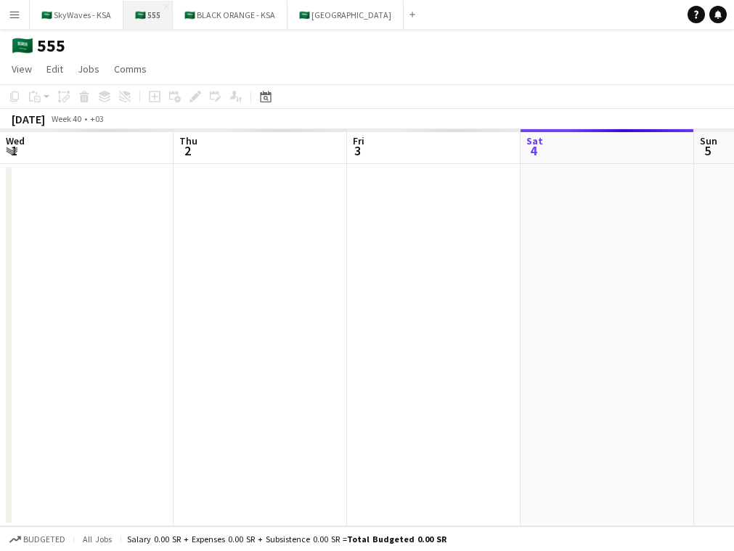
scroll to position [0, 347]
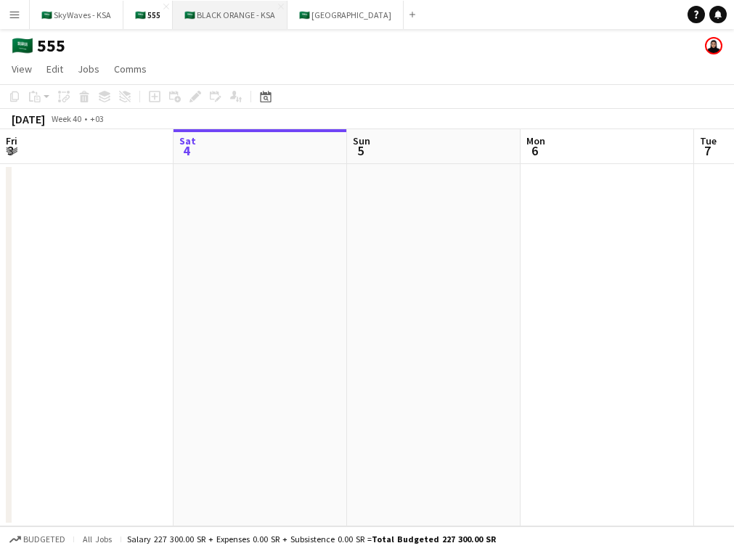
click at [199, 9] on button "🇸🇦 BLACK ORANGE - KSA Close" at bounding box center [230, 15] width 115 height 28
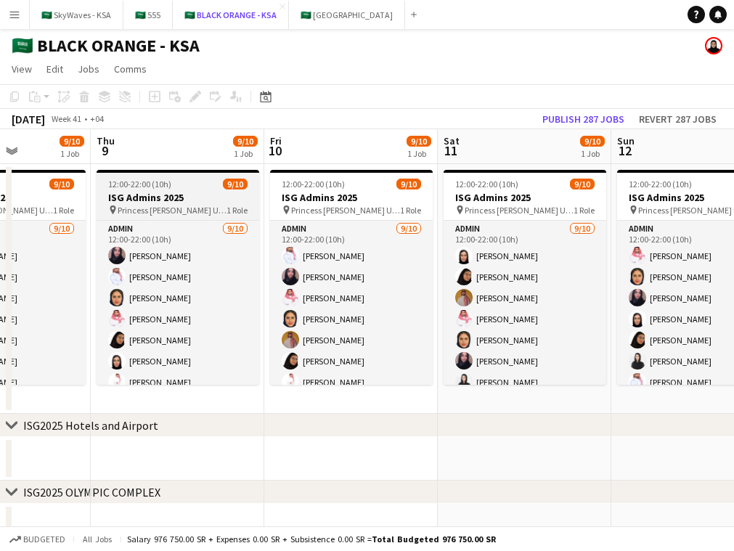
scroll to position [0, 613]
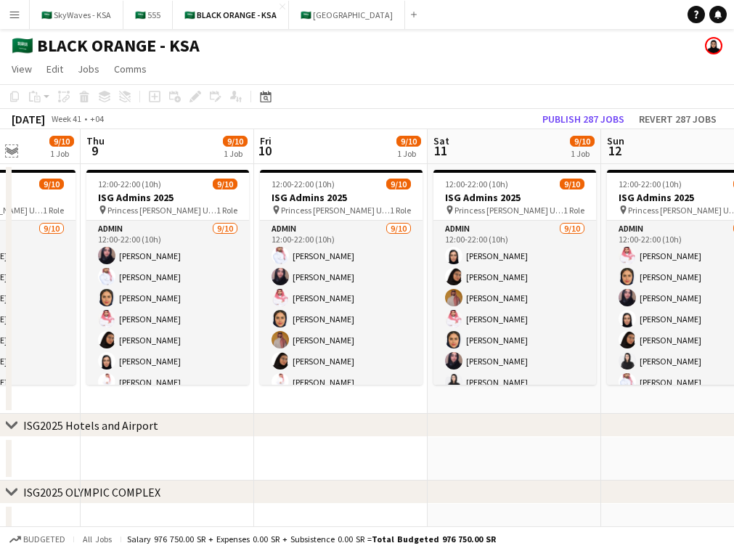
click at [12, 148] on app-icon "Expand/collapse" at bounding box center [12, 150] width 12 height 14
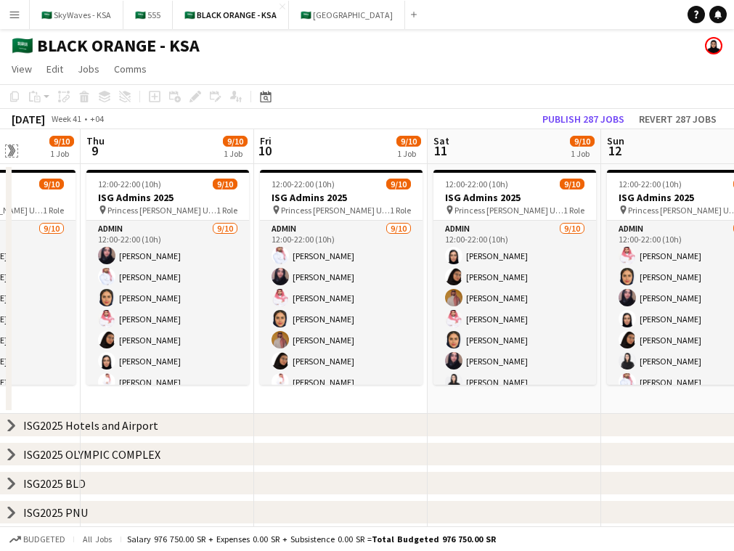
click at [7, 150] on app-icon "Expand/collapse" at bounding box center [11, 151] width 14 height 12
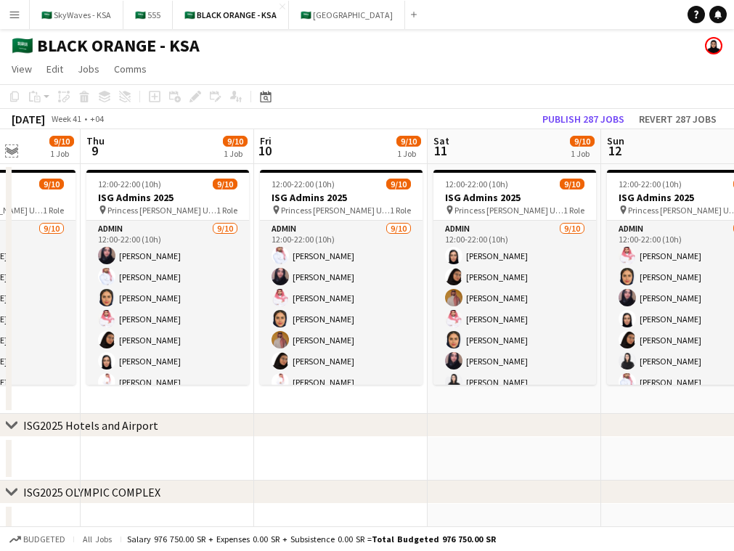
click at [7, 150] on app-icon "Expand/collapse" at bounding box center [12, 150] width 12 height 14
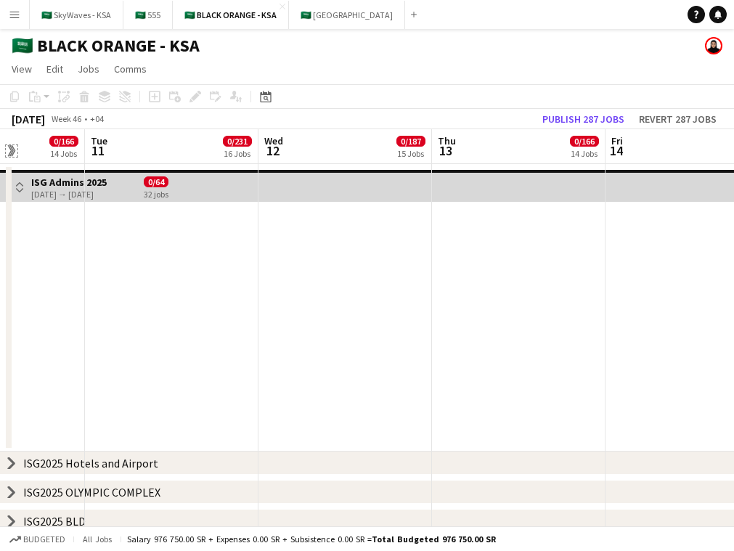
scroll to position [0, 433]
click at [4, 152] on app-icon "Expand/collapse" at bounding box center [11, 151] width 14 height 12
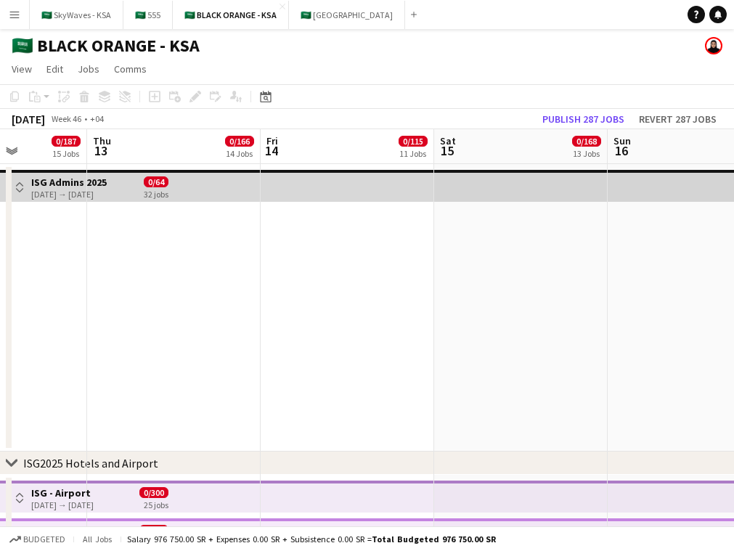
click at [4, 152] on app-board-header-date "Wed 12 0/187 15 Jobs" at bounding box center [0, 146] width 173 height 35
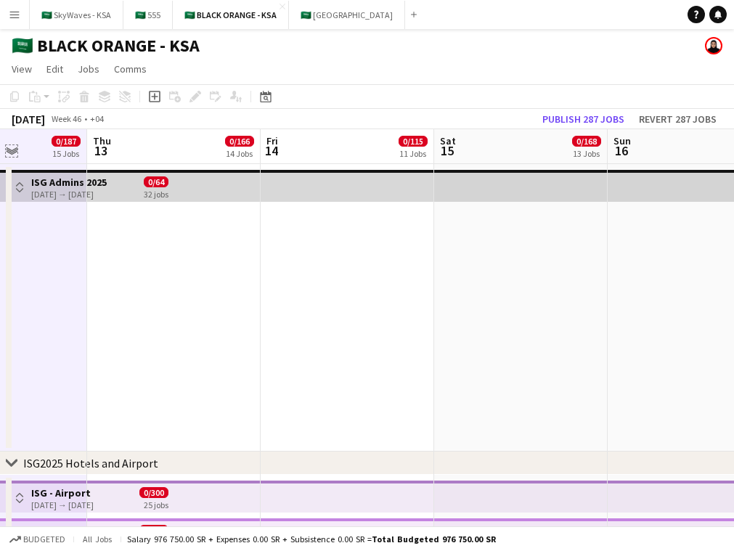
click at [7, 152] on app-icon "Expand/collapse" at bounding box center [12, 150] width 12 height 14
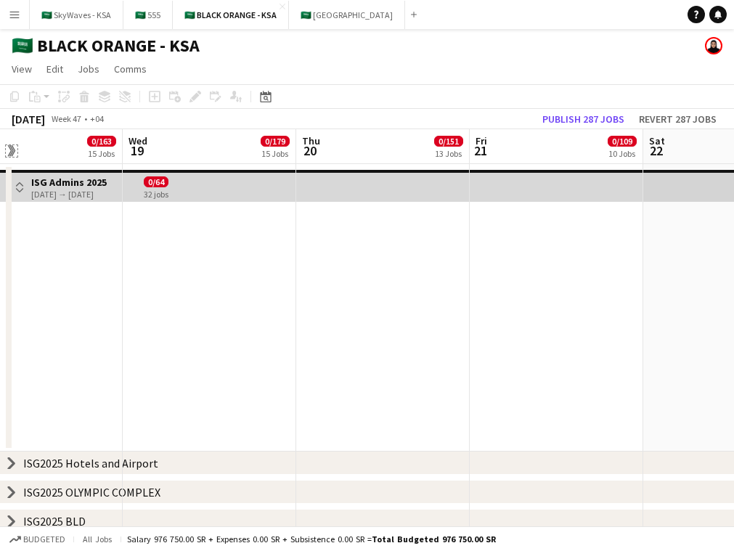
scroll to position [0, 396]
click at [61, 6] on button "🇸🇦 SkyWaves - KSA Close" at bounding box center [77, 15] width 94 height 28
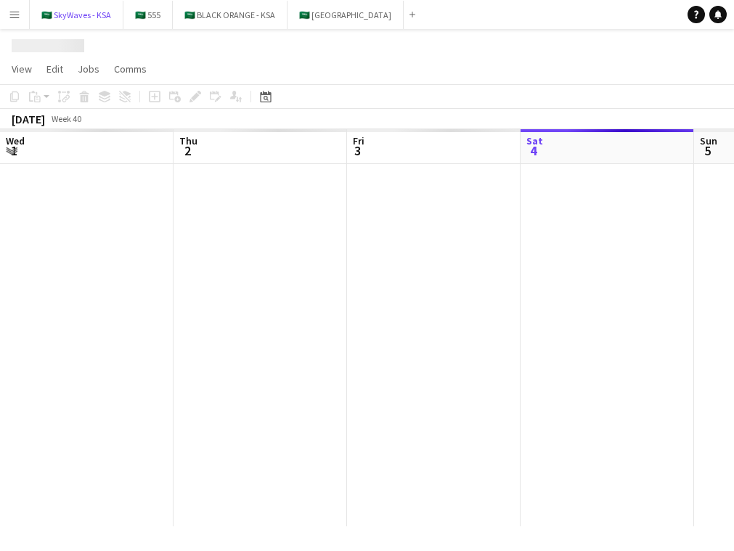
scroll to position [0, 347]
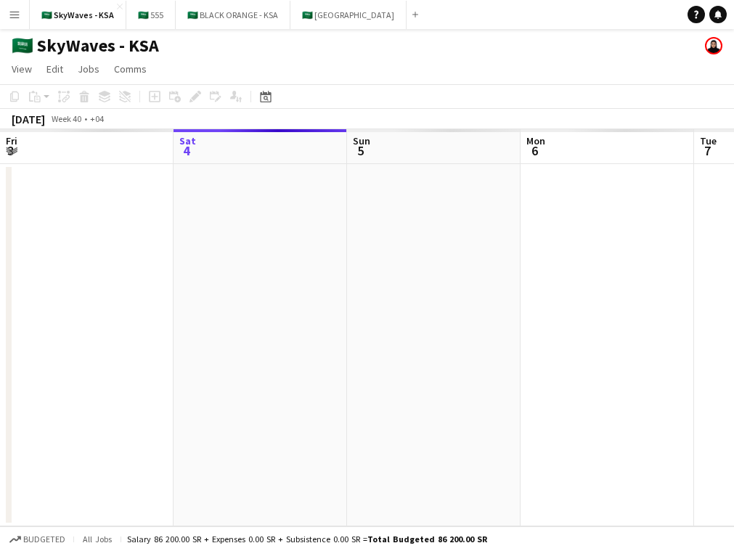
click at [17, 13] on app-icon "Menu" at bounding box center [15, 15] width 12 height 12
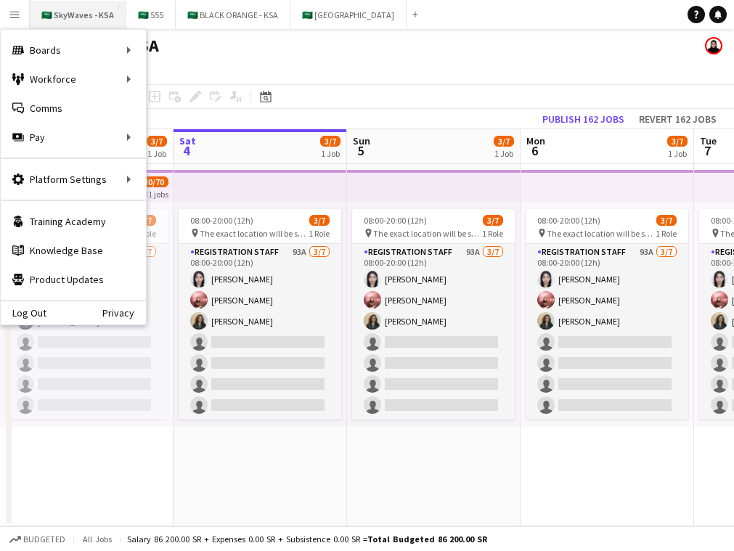
click at [52, 13] on button "🇸🇦 SkyWaves - KSA Close" at bounding box center [78, 15] width 97 height 28
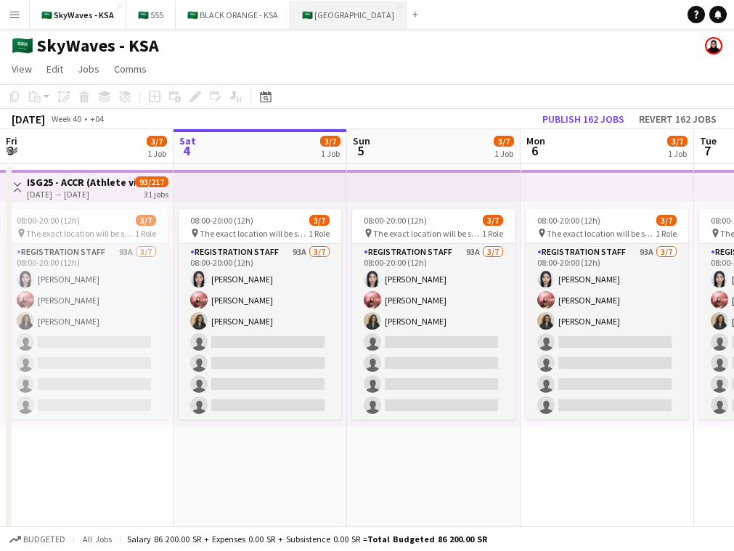
click at [332, 15] on button "🇸🇦 [GEOGRAPHIC_DATA] Close" at bounding box center [348, 15] width 116 height 28
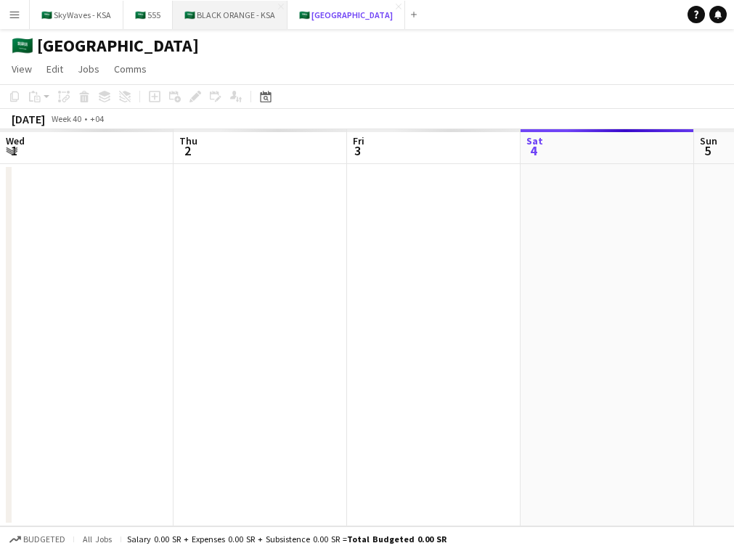
scroll to position [0, 347]
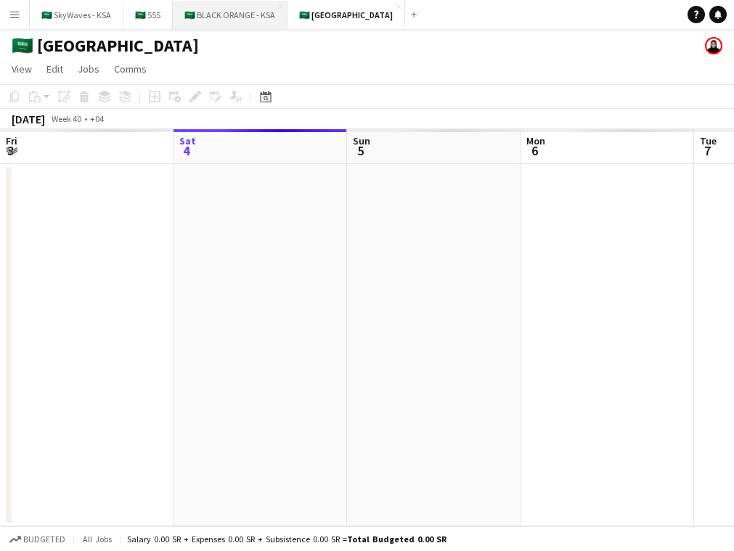
click at [207, 9] on button "🇸🇦 BLACK ORANGE - KSA Close" at bounding box center [230, 15] width 115 height 28
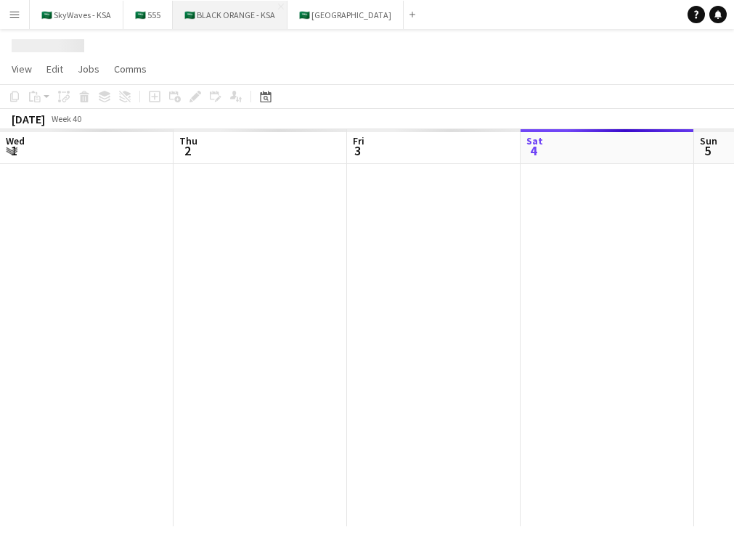
scroll to position [0, 347]
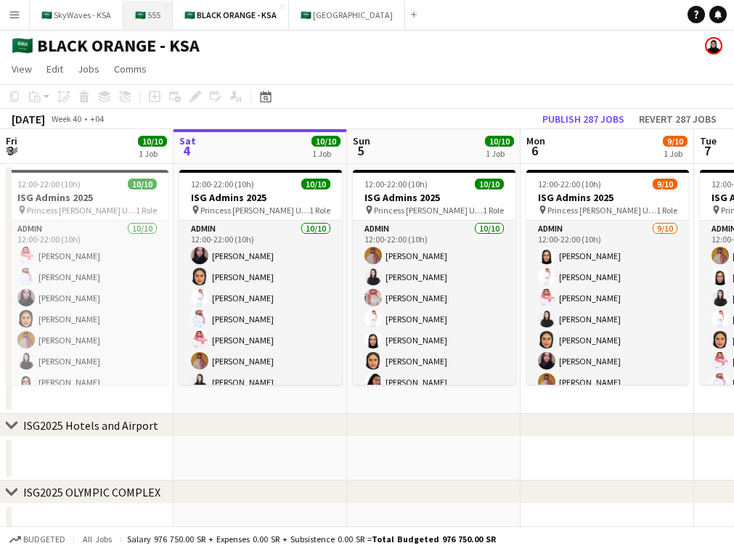
click at [131, 13] on button "🇸🇦 555 Close" at bounding box center [147, 15] width 49 height 28
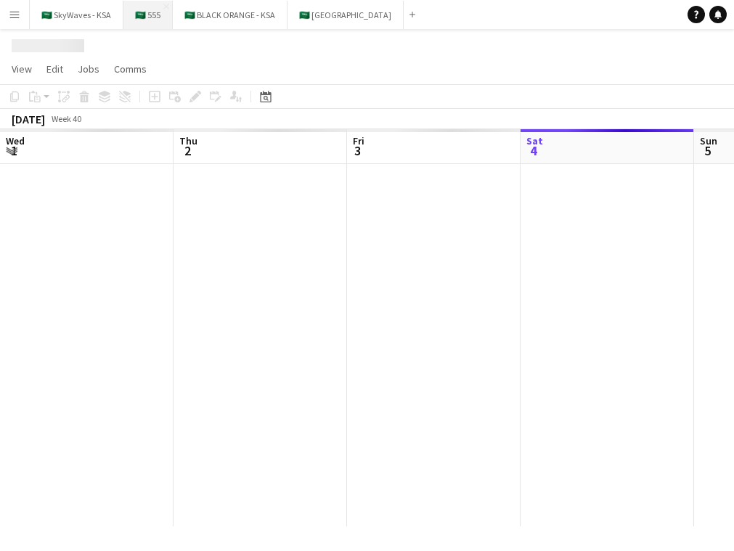
scroll to position [0, 347]
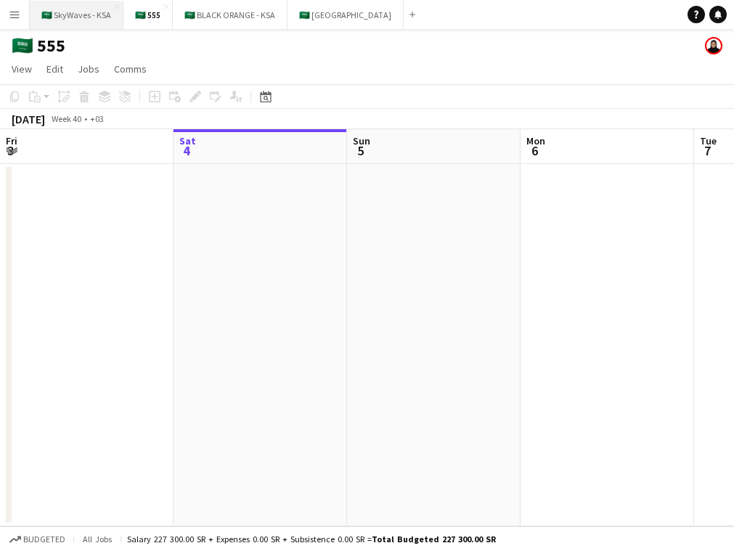
click at [80, 9] on button "🇸🇦 SkyWaves - KSA Close" at bounding box center [77, 15] width 94 height 28
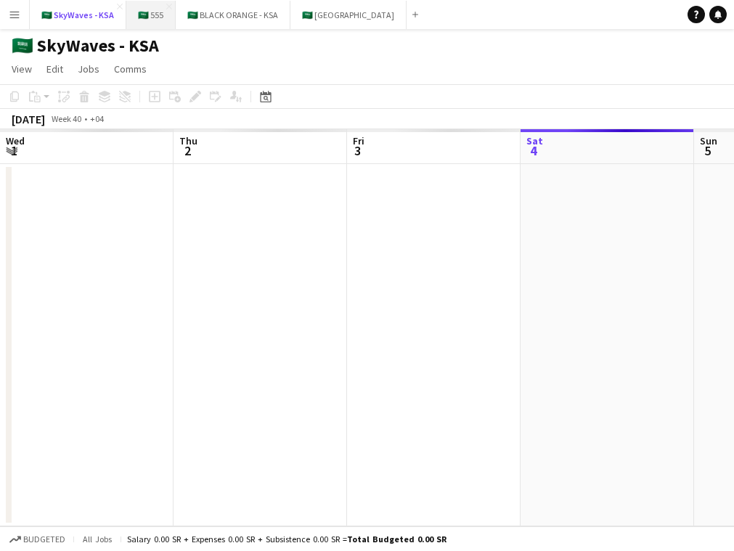
scroll to position [0, 347]
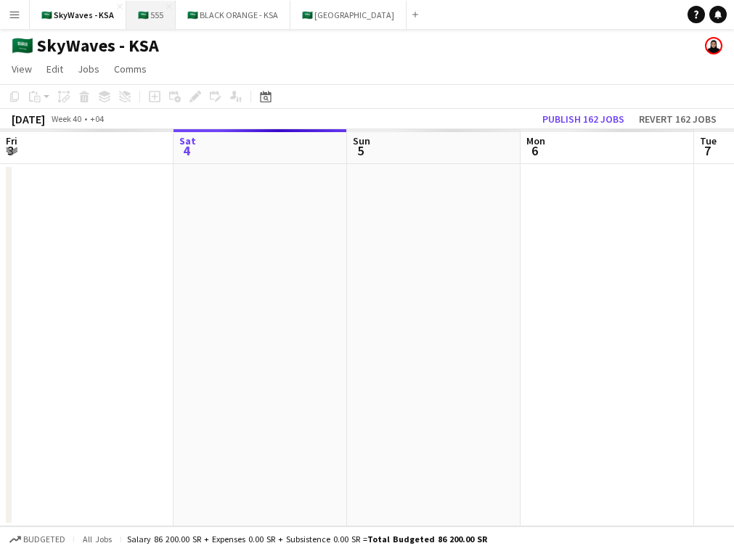
click at [146, 15] on button "🇸🇦 555 Close" at bounding box center [150, 15] width 49 height 28
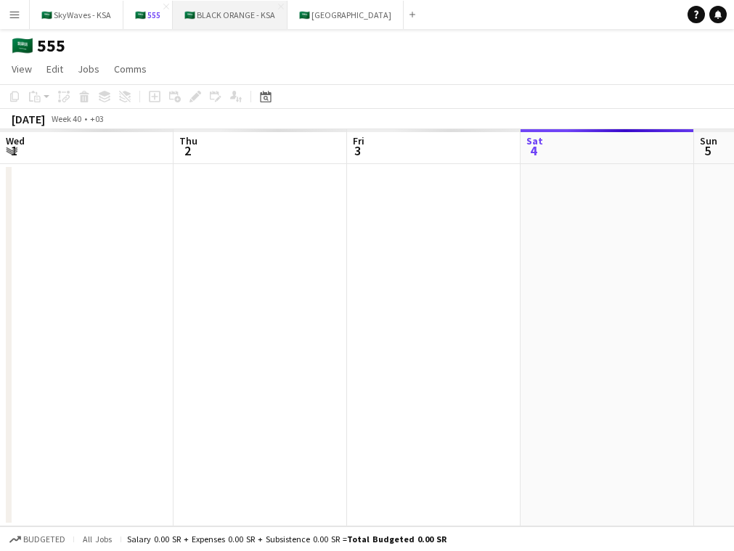
scroll to position [0, 347]
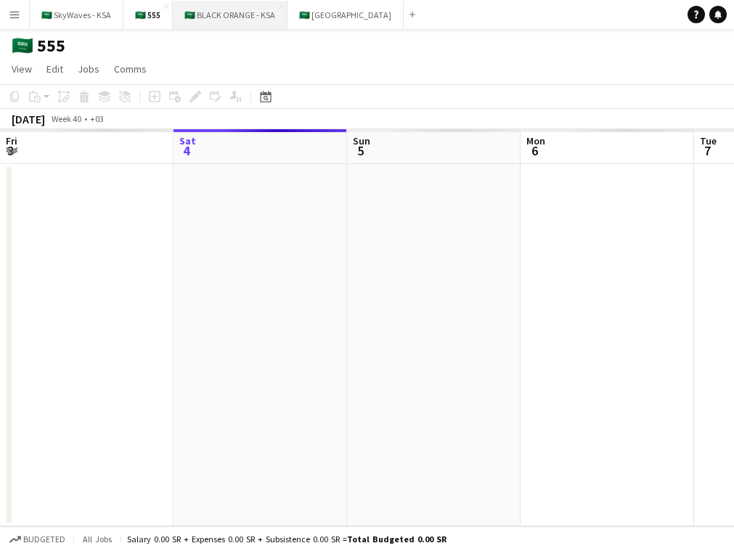
click at [229, 10] on button "🇸🇦 BLACK ORANGE - KSA Close" at bounding box center [230, 15] width 115 height 28
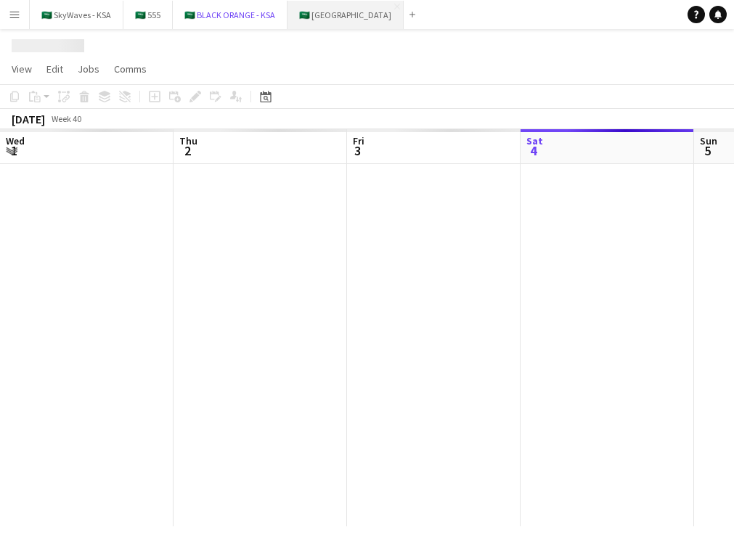
scroll to position [0, 347]
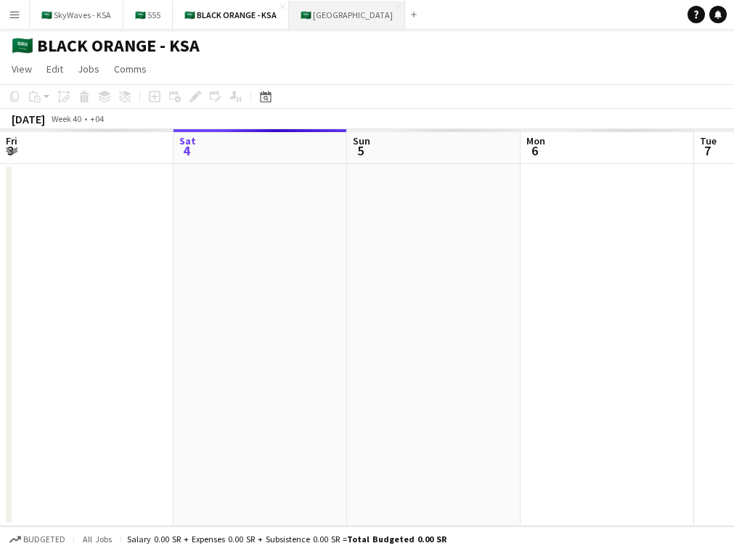
click at [307, 10] on button "🇸🇦 [GEOGRAPHIC_DATA] Close" at bounding box center [347, 15] width 116 height 28
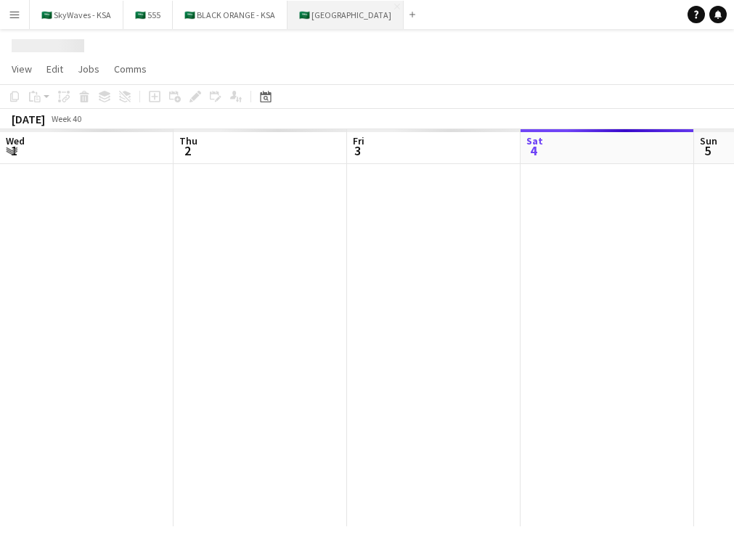
scroll to position [0, 347]
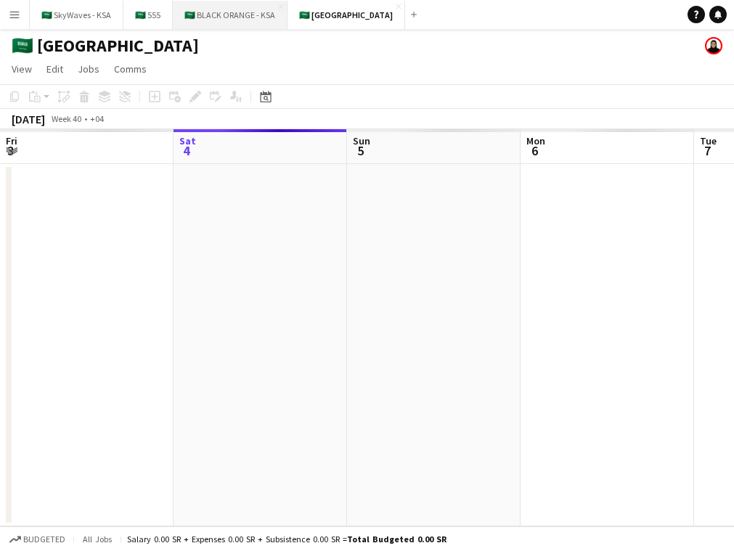
click at [215, 18] on button "🇸🇦 BLACK ORANGE - KSA Close" at bounding box center [230, 15] width 115 height 28
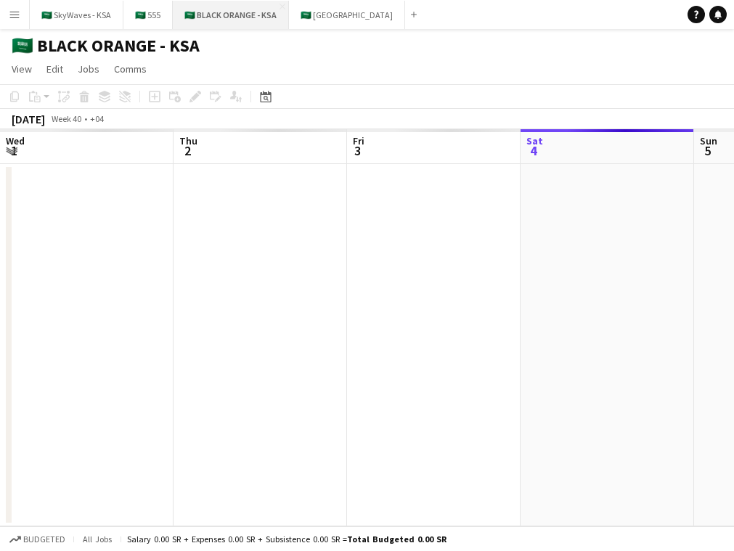
scroll to position [0, 347]
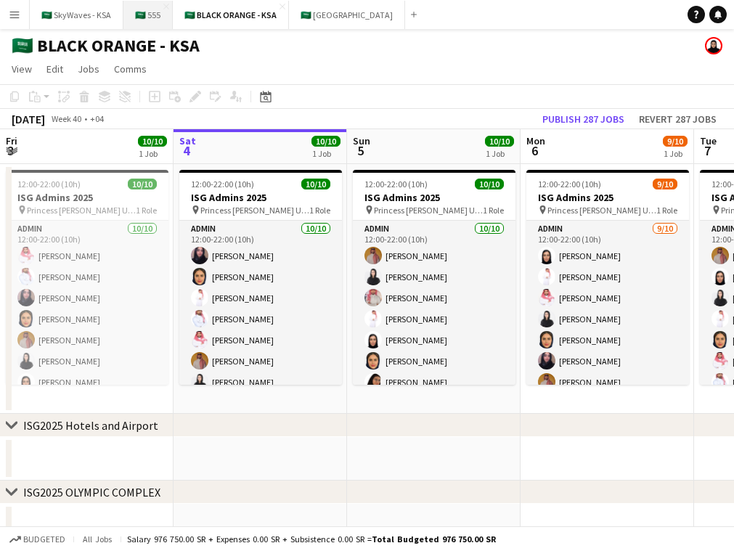
click at [134, 19] on button "🇸🇦 555 Close" at bounding box center [147, 15] width 49 height 28
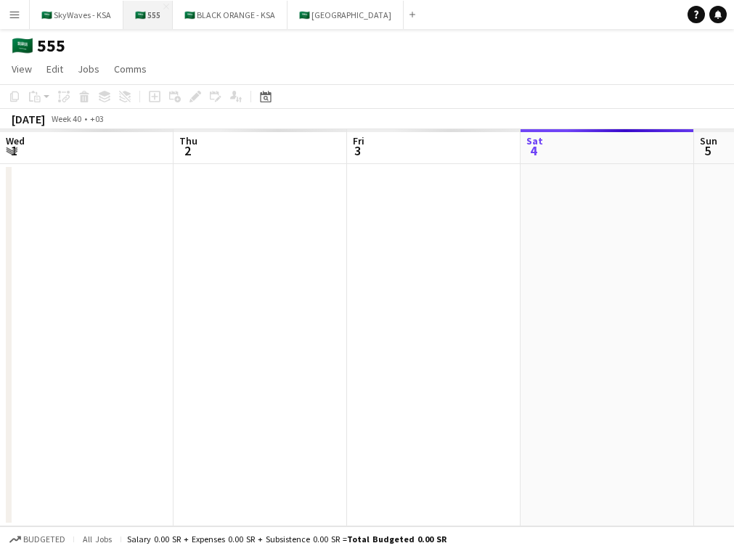
scroll to position [0, 347]
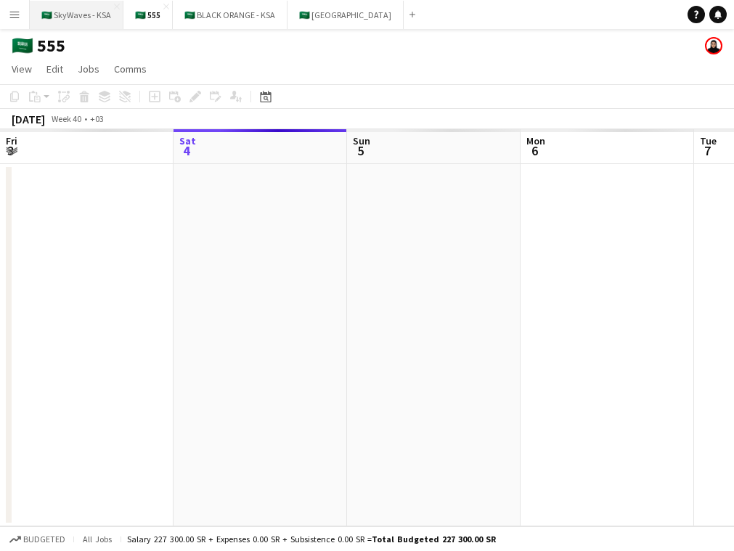
click at [54, 19] on button "🇸🇦 SkyWaves - KSA Close" at bounding box center [77, 15] width 94 height 28
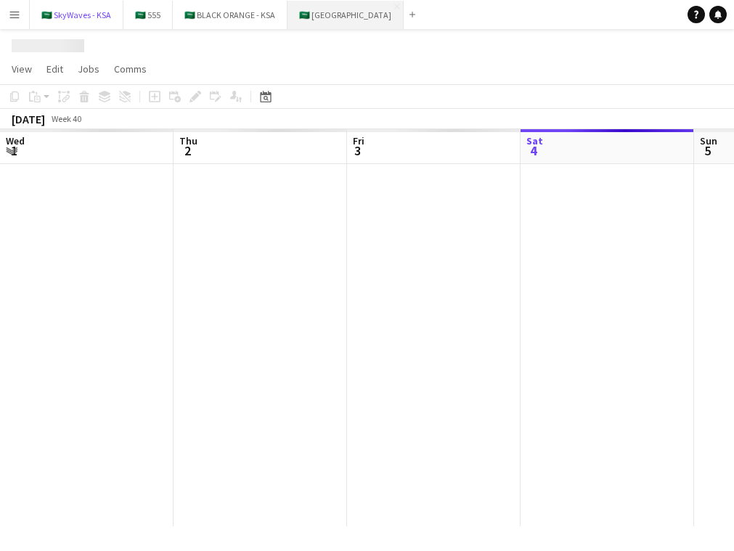
scroll to position [0, 347]
